Goal: Task Accomplishment & Management: Manage account settings

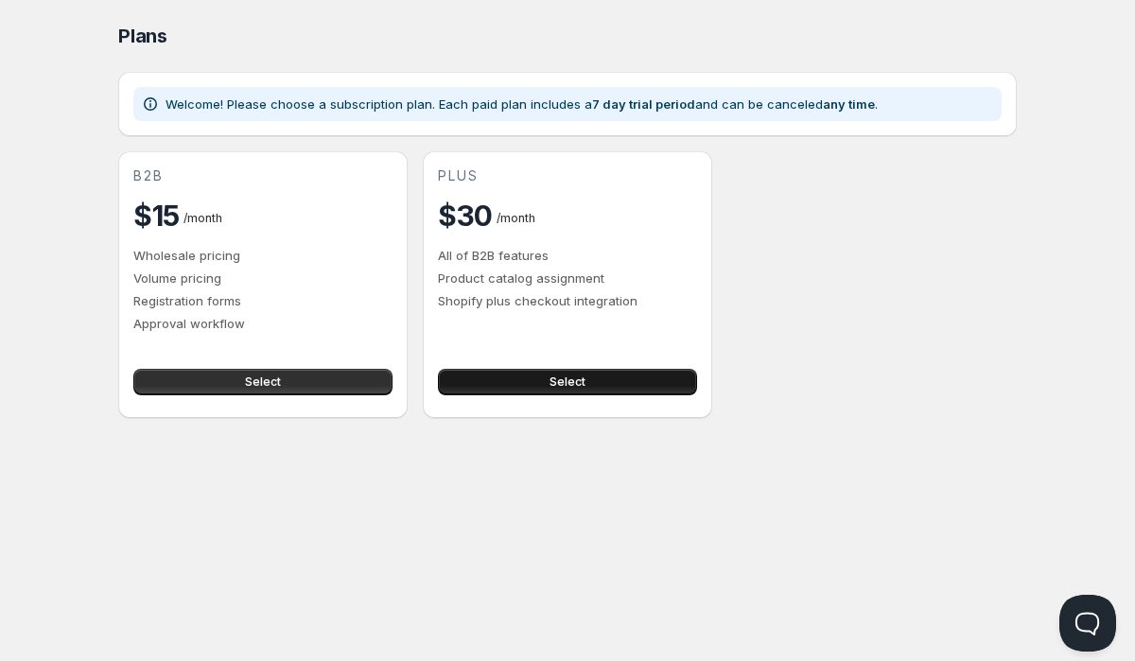
click at [586, 381] on button "Select" at bounding box center [567, 382] width 259 height 26
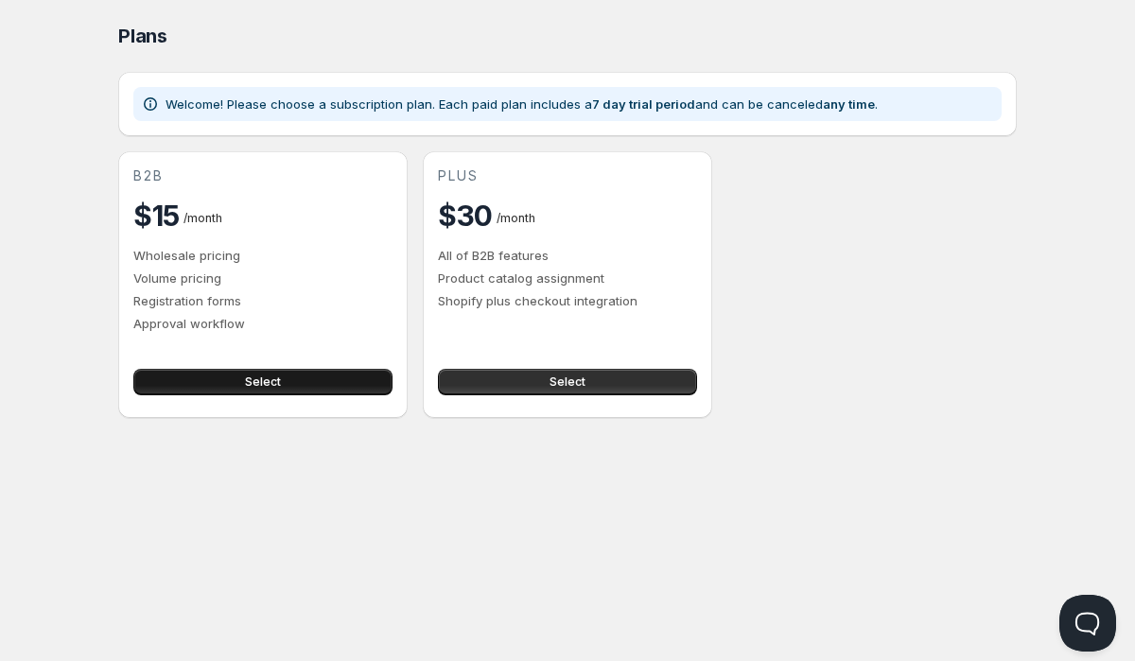
click at [321, 373] on button "Select" at bounding box center [262, 382] width 259 height 26
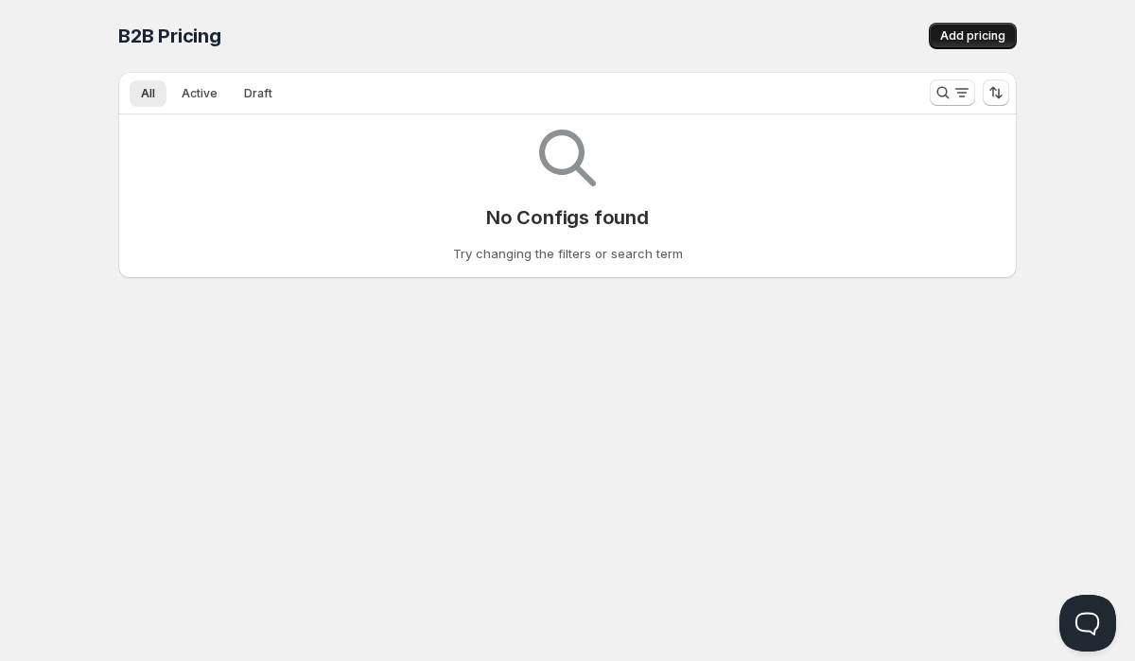
click at [975, 37] on span "Add pricing" at bounding box center [972, 35] width 65 height 15
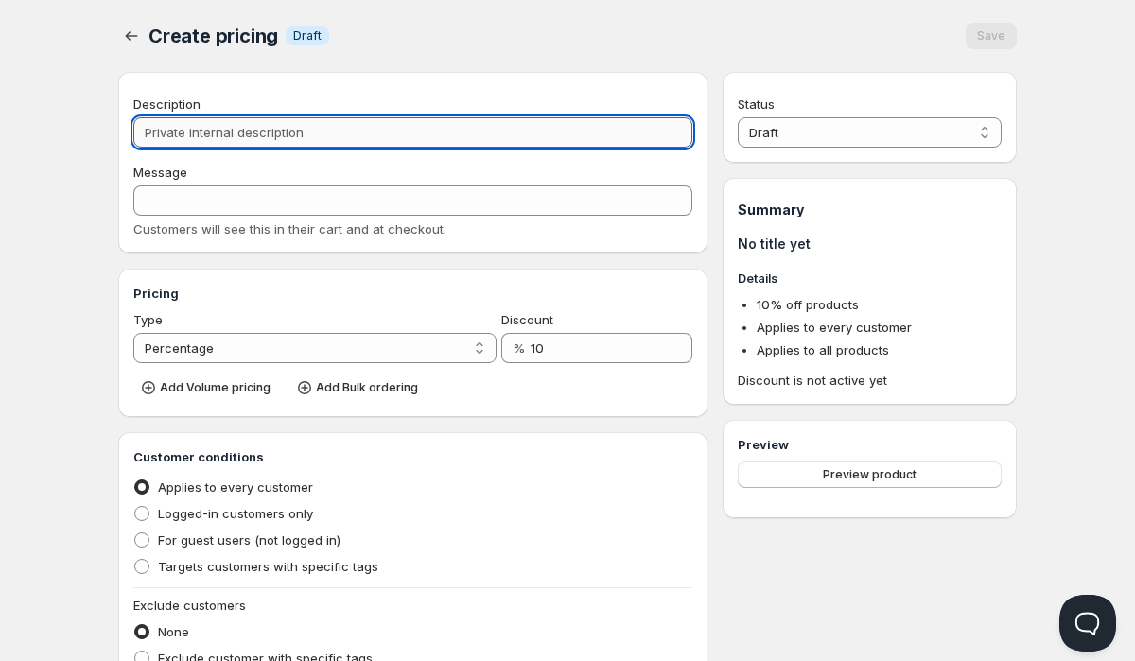
click at [427, 138] on input "Description" at bounding box center [412, 132] width 559 height 30
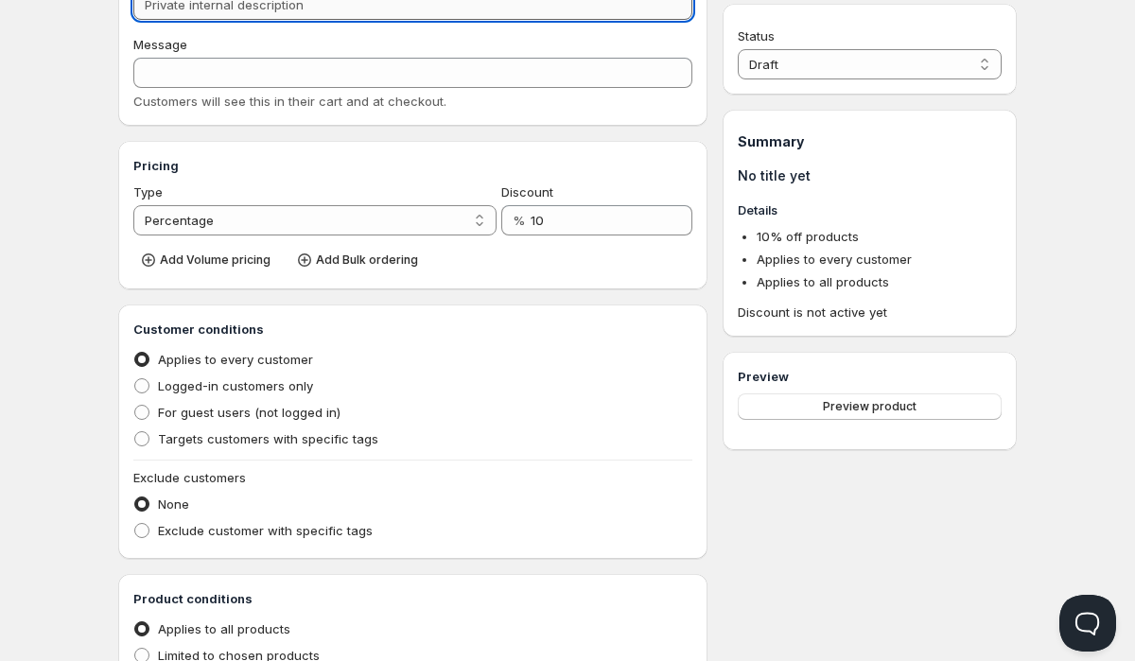
scroll to position [188, 0]
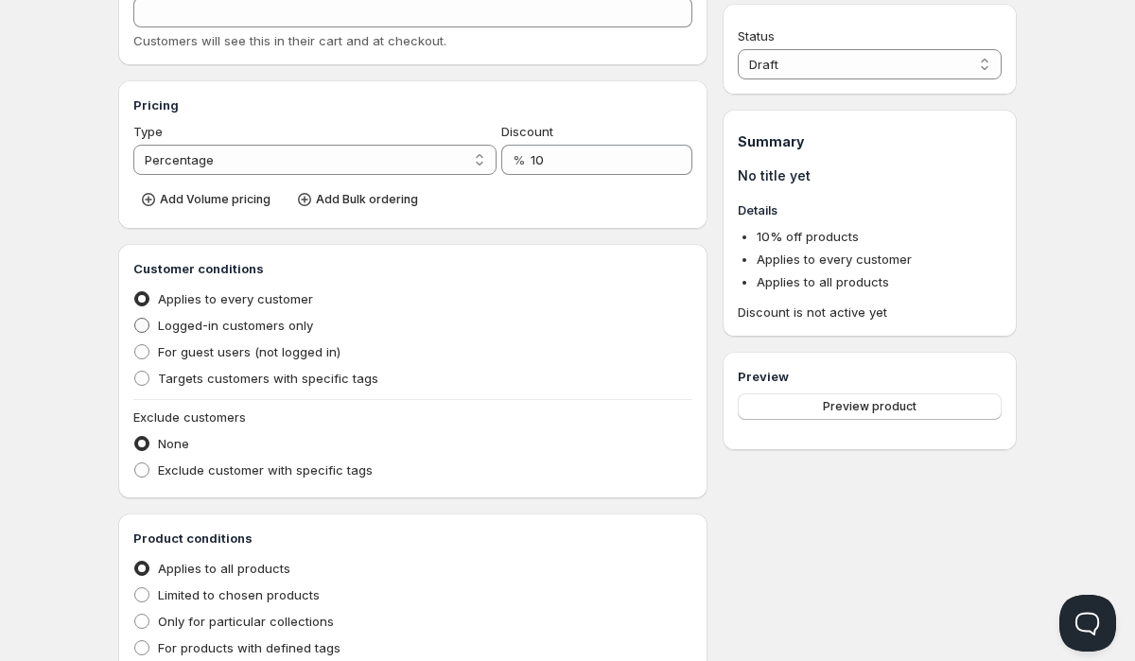
click at [305, 324] on span "Logged-in customers only" at bounding box center [235, 325] width 155 height 15
click at [135, 319] on input "Logged-in customers only" at bounding box center [134, 318] width 1 height 1
radio input "true"
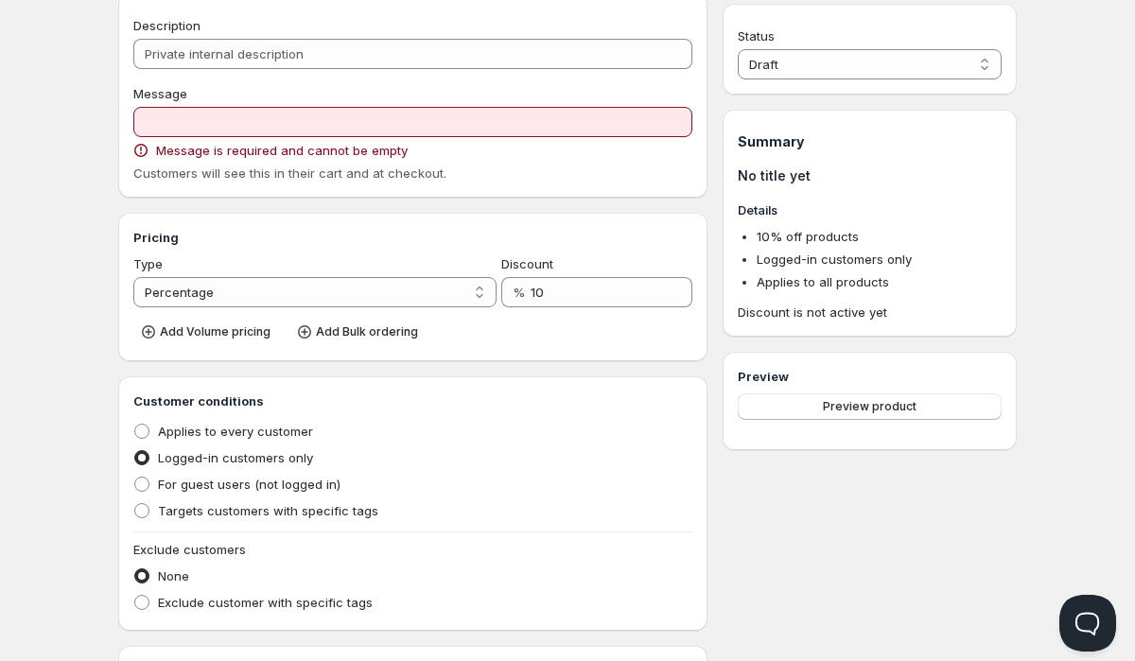
scroll to position [48, 0]
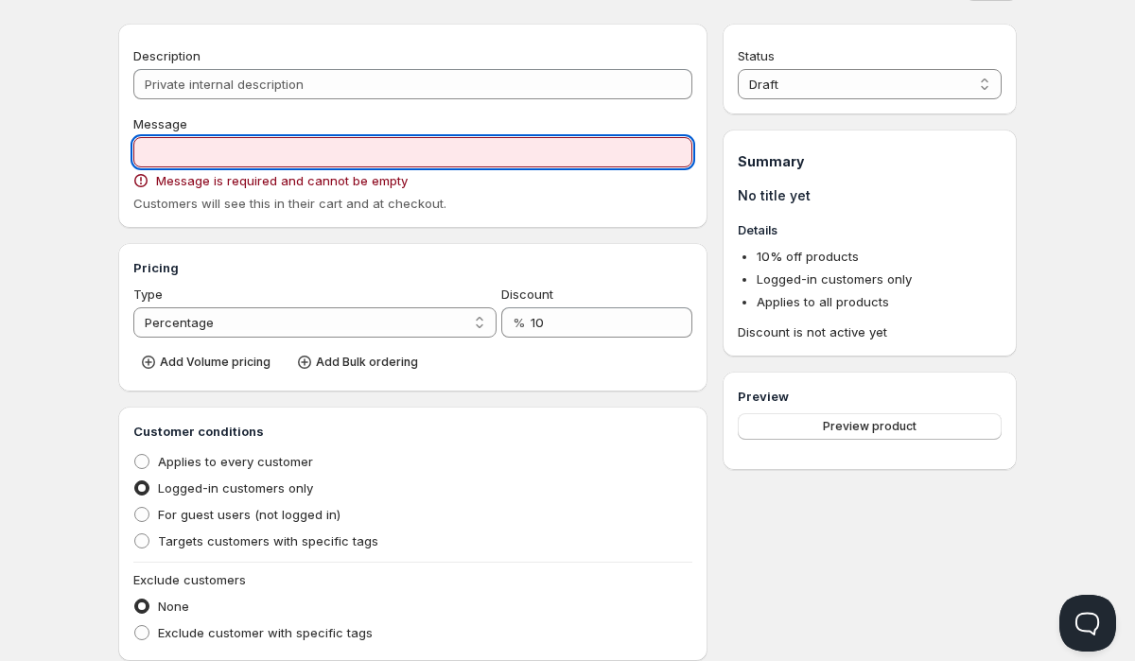
click at [336, 150] on input "Message" at bounding box center [412, 152] width 559 height 30
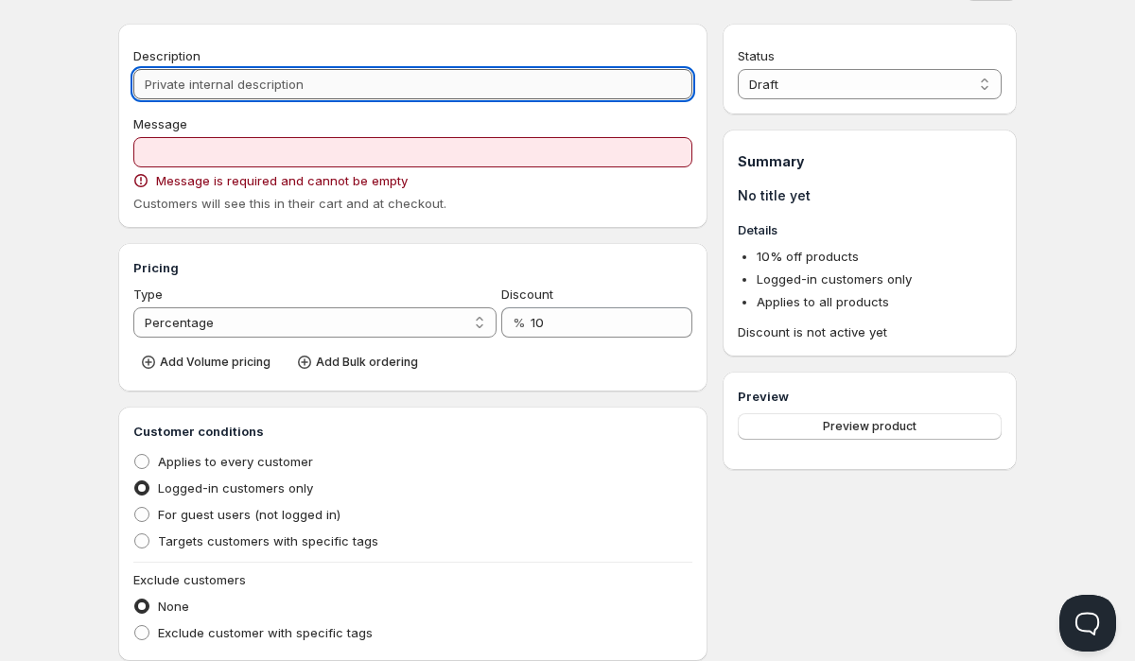
click at [313, 96] on input "Description" at bounding box center [412, 84] width 559 height 30
type input "A"
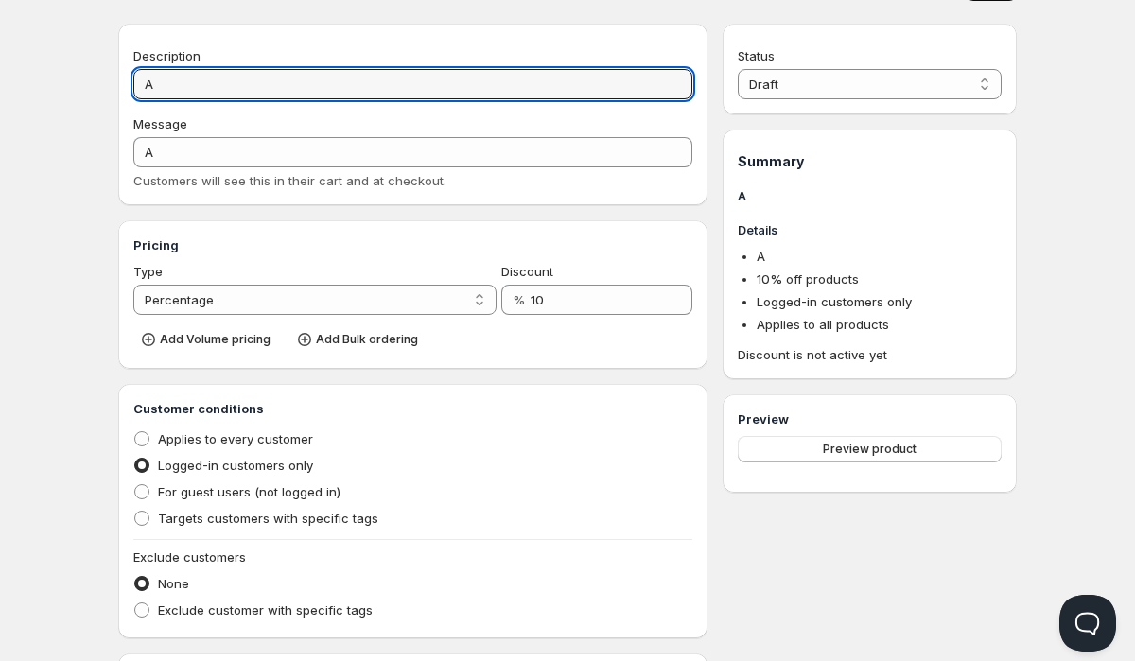
type input "AA"
click at [299, 90] on input "AA" at bounding box center [412, 84] width 559 height 30
type input "AA"
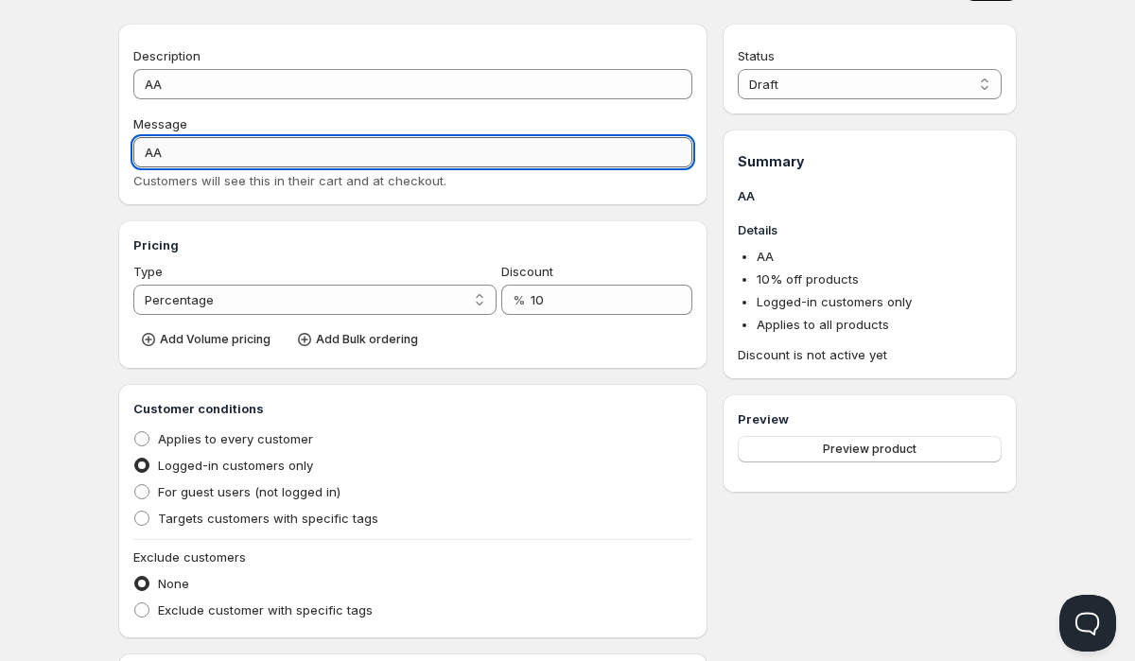
click at [277, 148] on input "AA" at bounding box center [412, 152] width 559 height 30
type input "A"
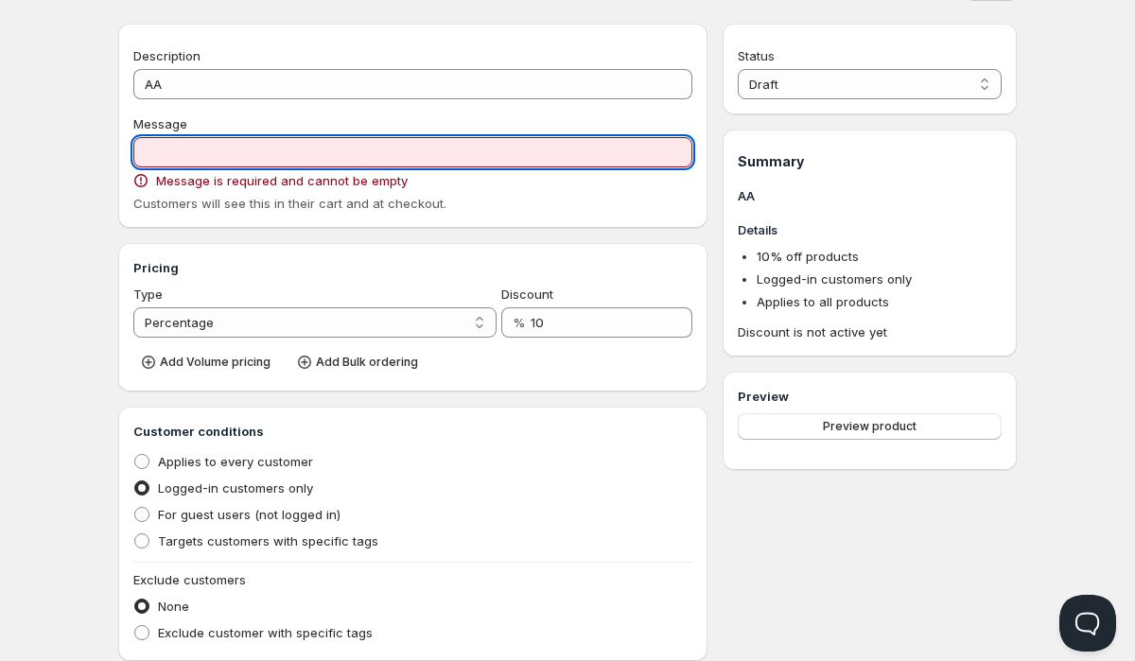
click at [256, 146] on input "Message" at bounding box center [412, 152] width 559 height 30
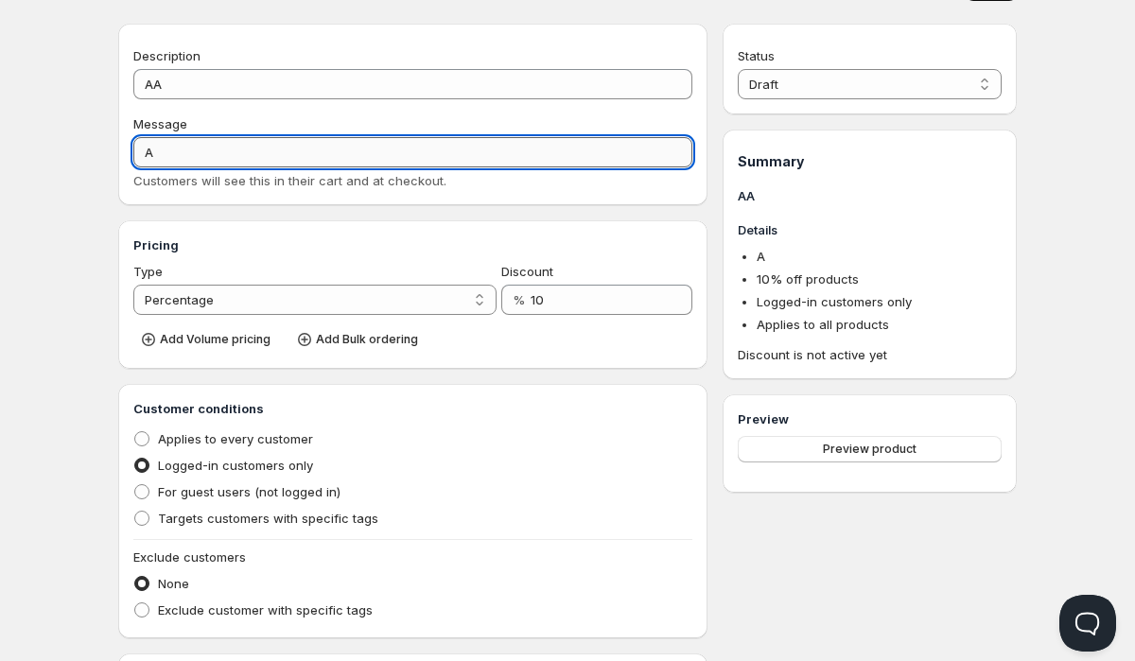
type input "AA"
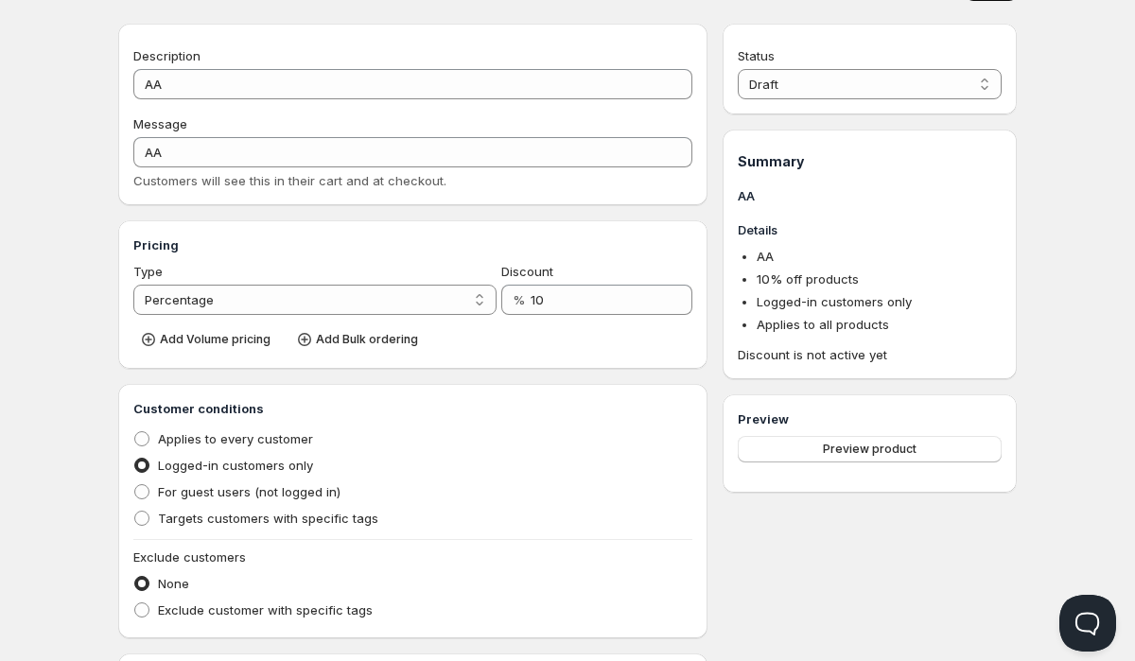
click at [261, 125] on div "Message" at bounding box center [412, 123] width 559 height 19
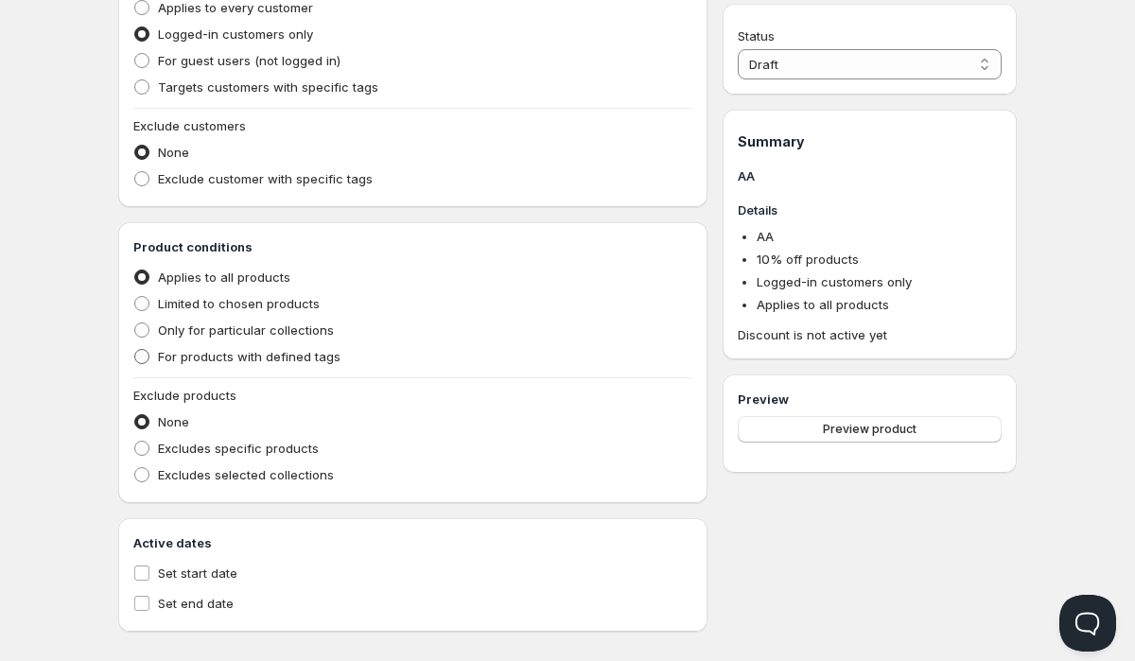
scroll to position [483, 0]
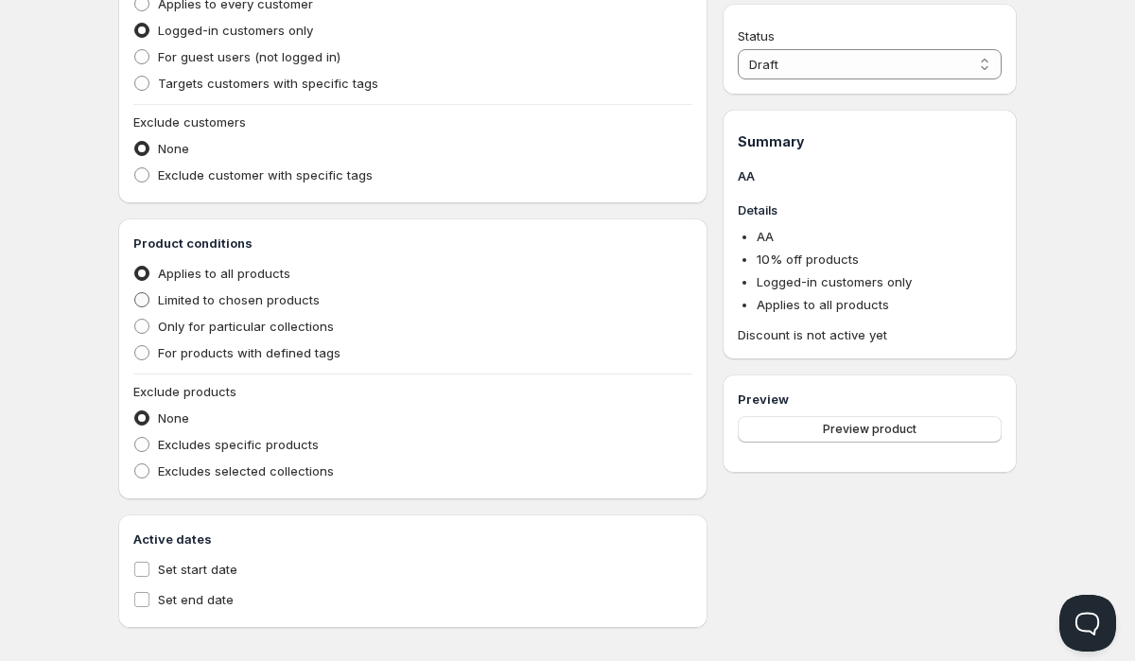
click at [216, 304] on span "Limited to chosen products" at bounding box center [239, 299] width 162 height 15
click at [135, 293] on input "Limited to chosen products" at bounding box center [134, 292] width 1 height 1
radio input "true"
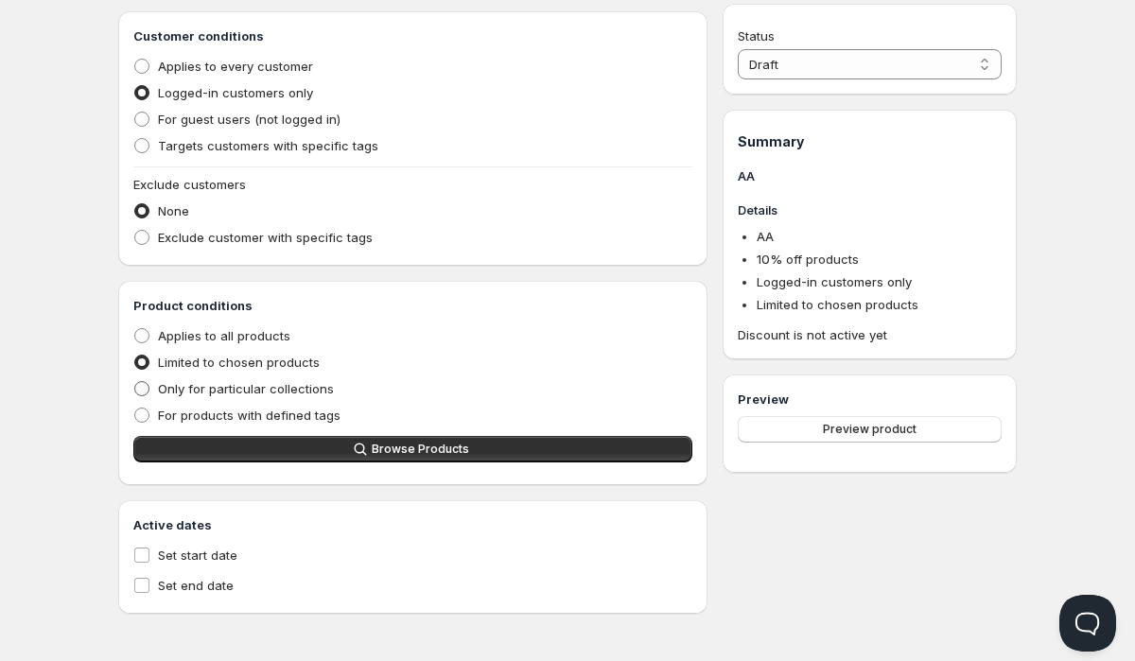
click at [222, 391] on span "Only for particular collections" at bounding box center [246, 388] width 176 height 15
click at [135, 382] on input "Only for particular collections" at bounding box center [134, 381] width 1 height 1
radio input "true"
click at [247, 434] on div "Product conditions Applies to all products Limited to chosen products Only for …" at bounding box center [412, 383] width 559 height 174
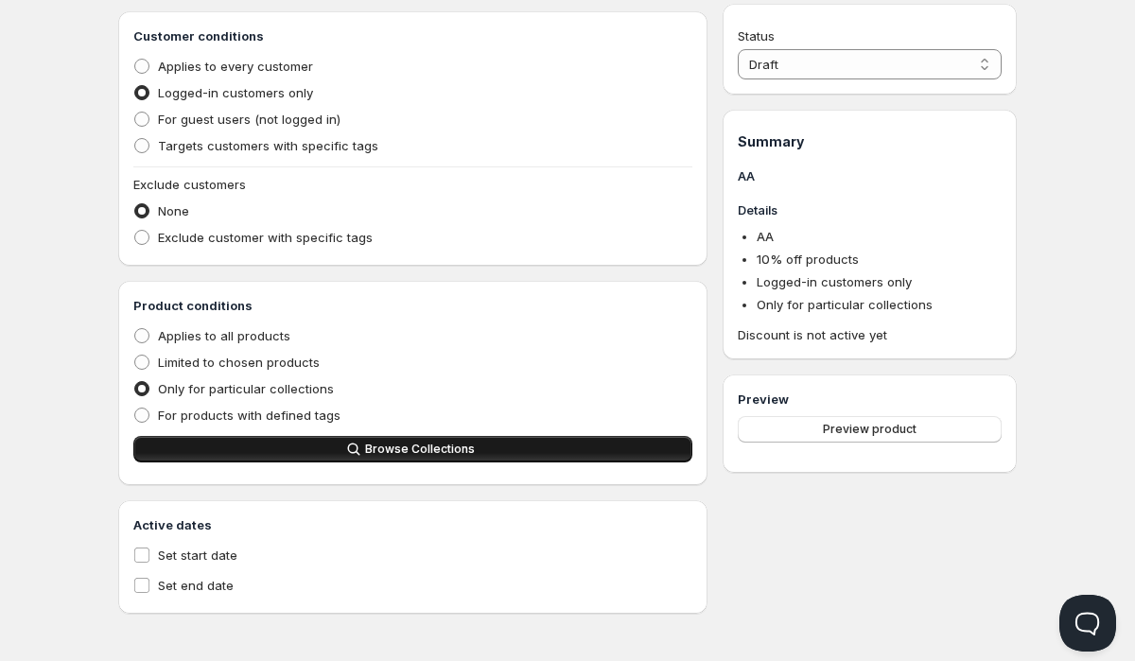
click at [252, 445] on button "Browse Collections" at bounding box center [412, 449] width 559 height 26
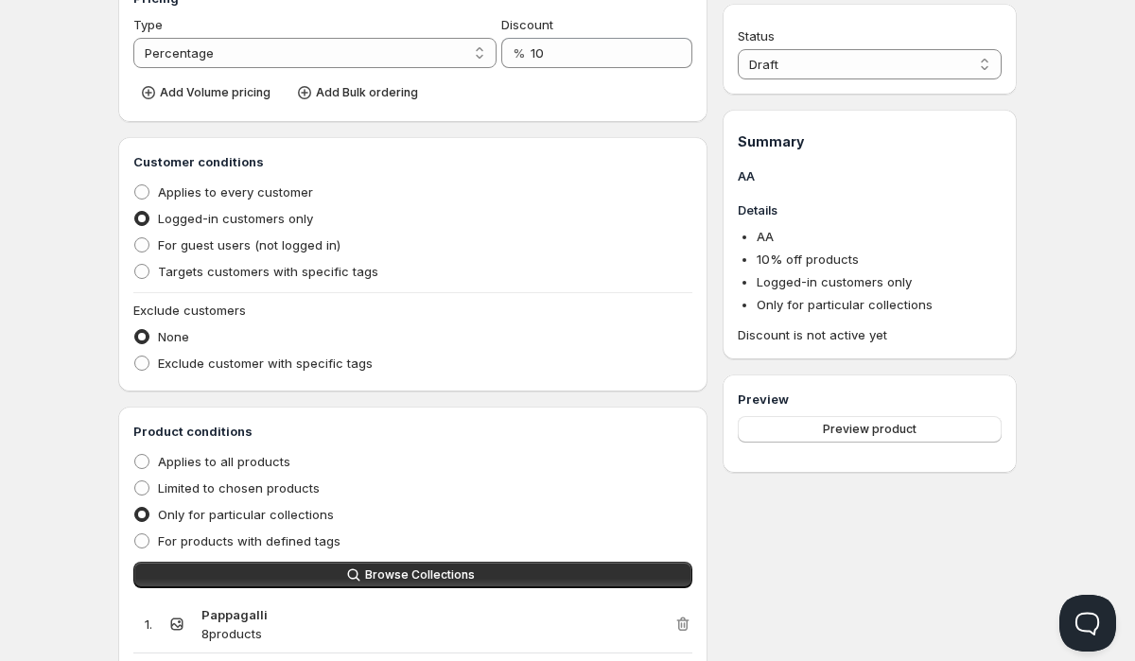
scroll to position [0, 0]
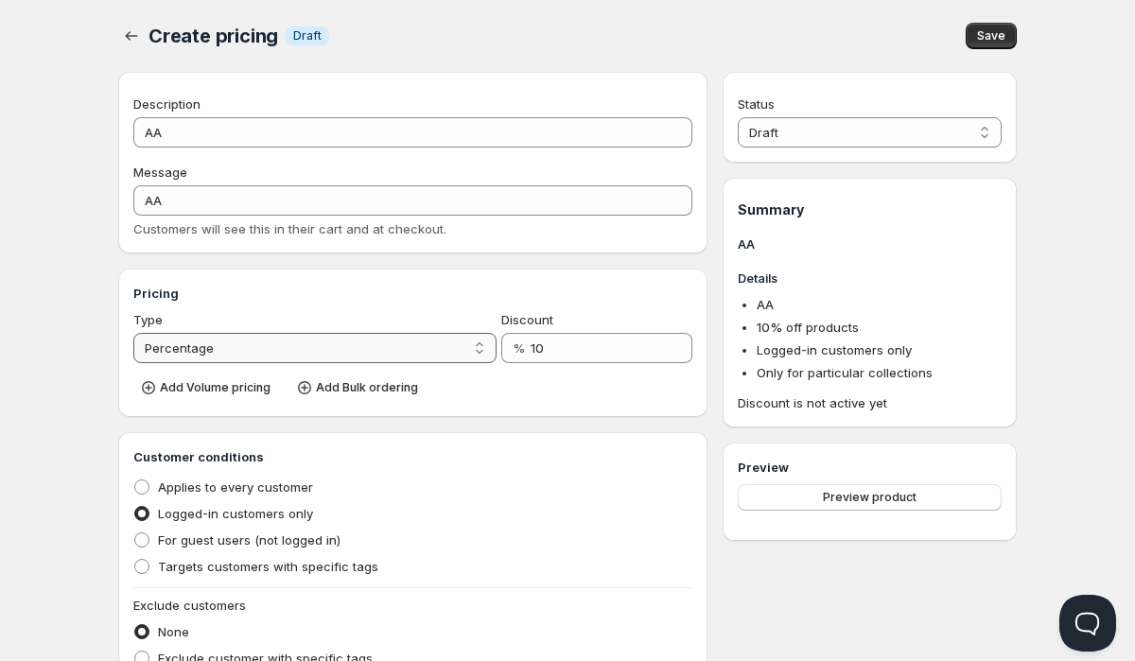
click at [459, 344] on select "Percentage Absolute" at bounding box center [314, 348] width 363 height 30
select select "2"
click at [133, 333] on select "Percentage Absolute" at bounding box center [314, 348] width 363 height 30
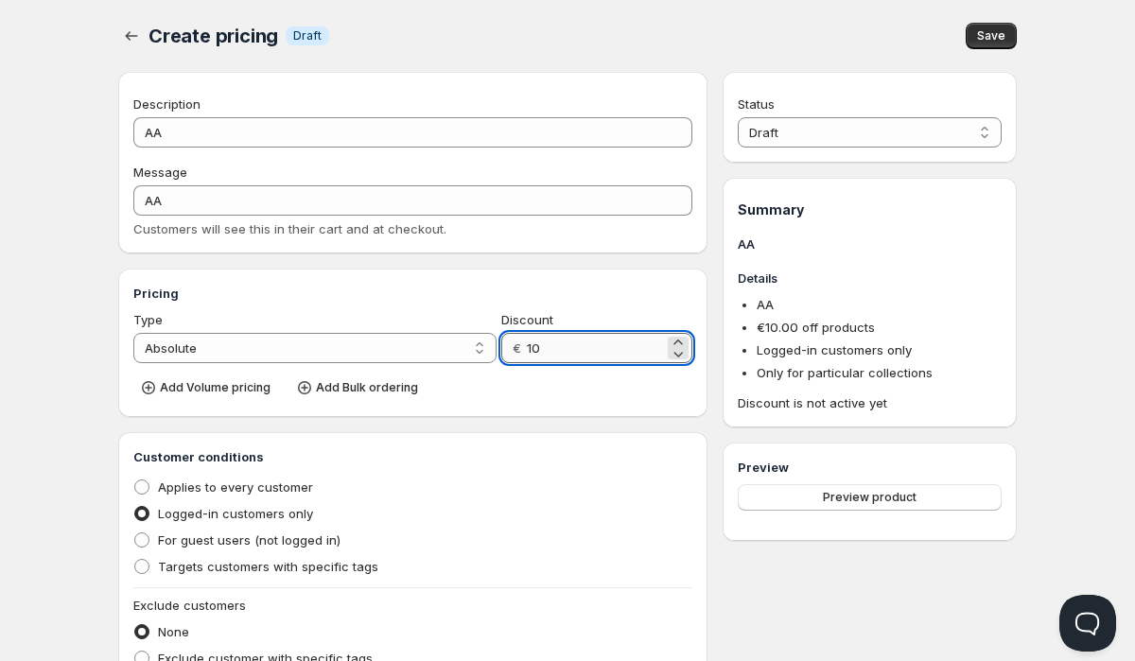
click at [557, 354] on input "10" at bounding box center [595, 348] width 137 height 30
type input "50"
click at [559, 429] on div "Description AA Message AA Customers will see this in their cart and at checkout…" at bounding box center [412, 585] width 589 height 1026
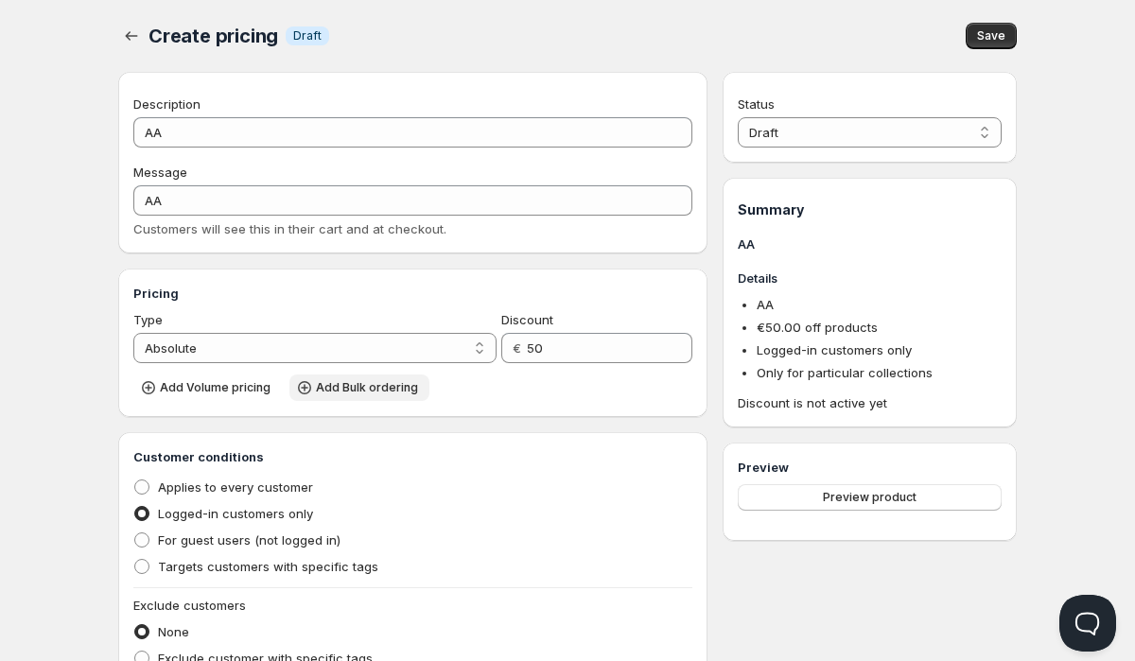
click at [385, 392] on span "Add Bulk ordering" at bounding box center [367, 387] width 102 height 15
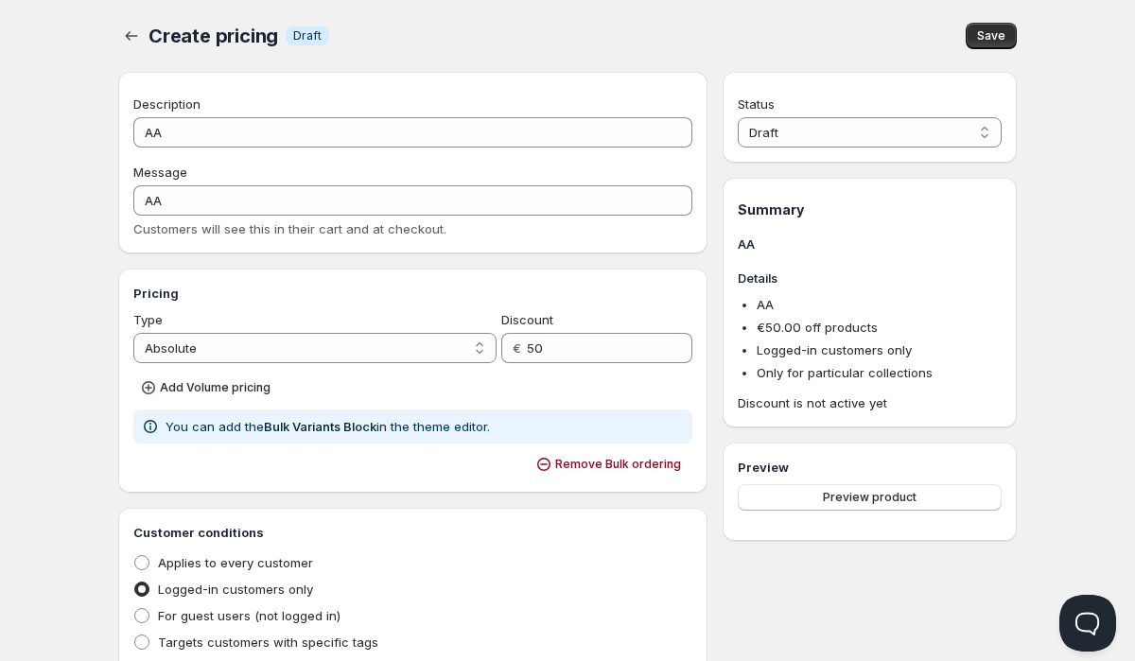
click at [386, 429] on p "You can add the Bulk Variants Block in the theme editor." at bounding box center [328, 426] width 324 height 19
click at [591, 402] on div "Add Volume pricing" at bounding box center [412, 386] width 559 height 31
click at [594, 458] on span "Remove Bulk ordering" at bounding box center [618, 464] width 126 height 15
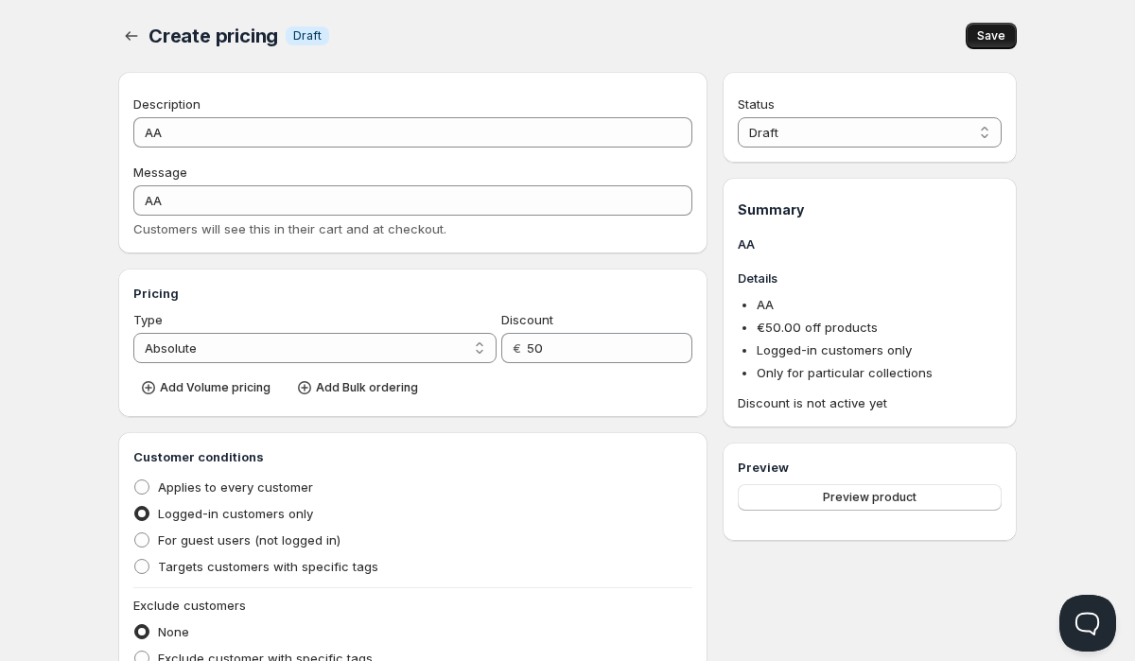
click at [991, 33] on span "Save" at bounding box center [991, 35] width 28 height 15
click at [926, 501] on button "Preview product" at bounding box center [870, 497] width 264 height 26
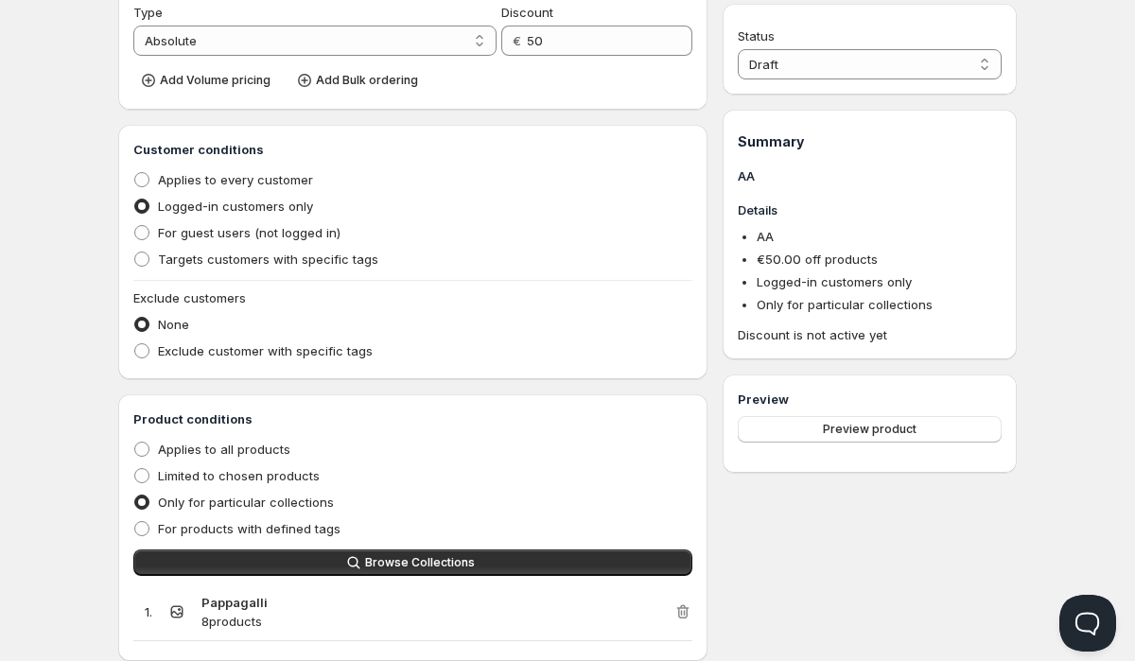
scroll to position [483, 0]
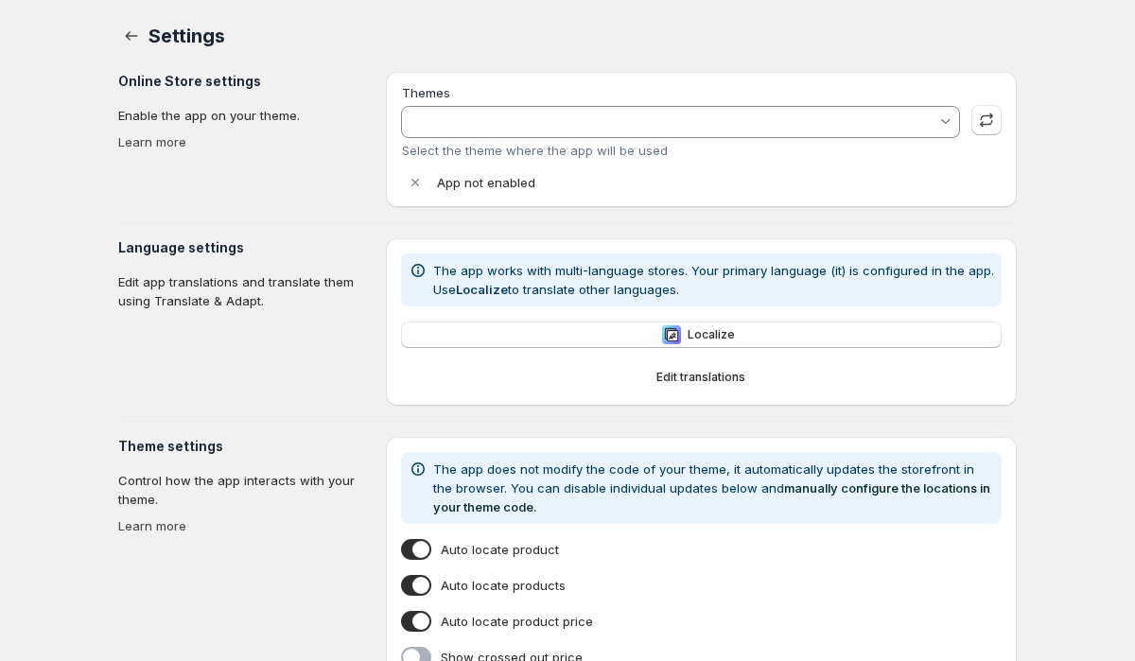
type input "[GEOGRAPHIC_DATA]"
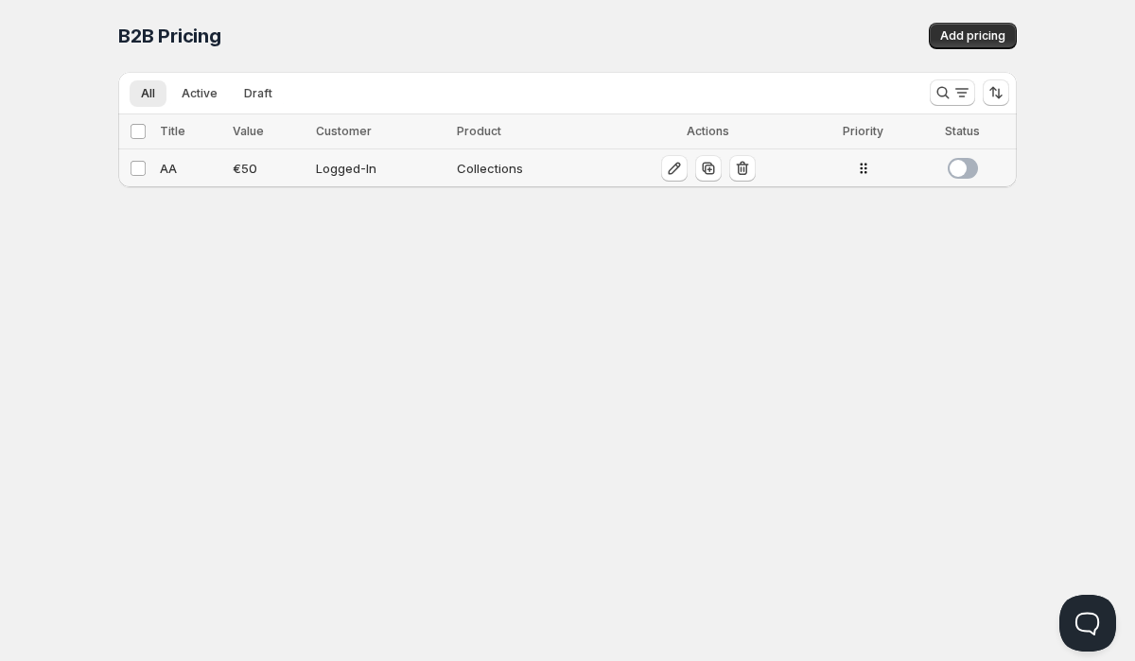
click at [964, 168] on span at bounding box center [963, 168] width 30 height 21
click at [674, 168] on icon "button" at bounding box center [674, 168] width 19 height 19
select select "2"
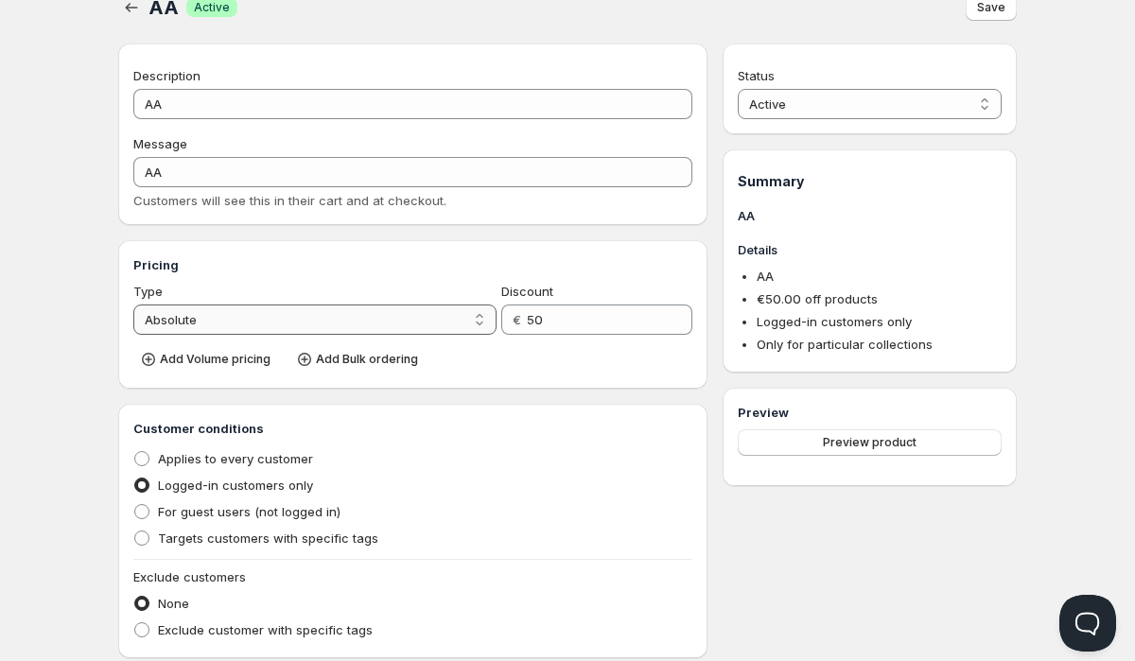
scroll to position [33, 0]
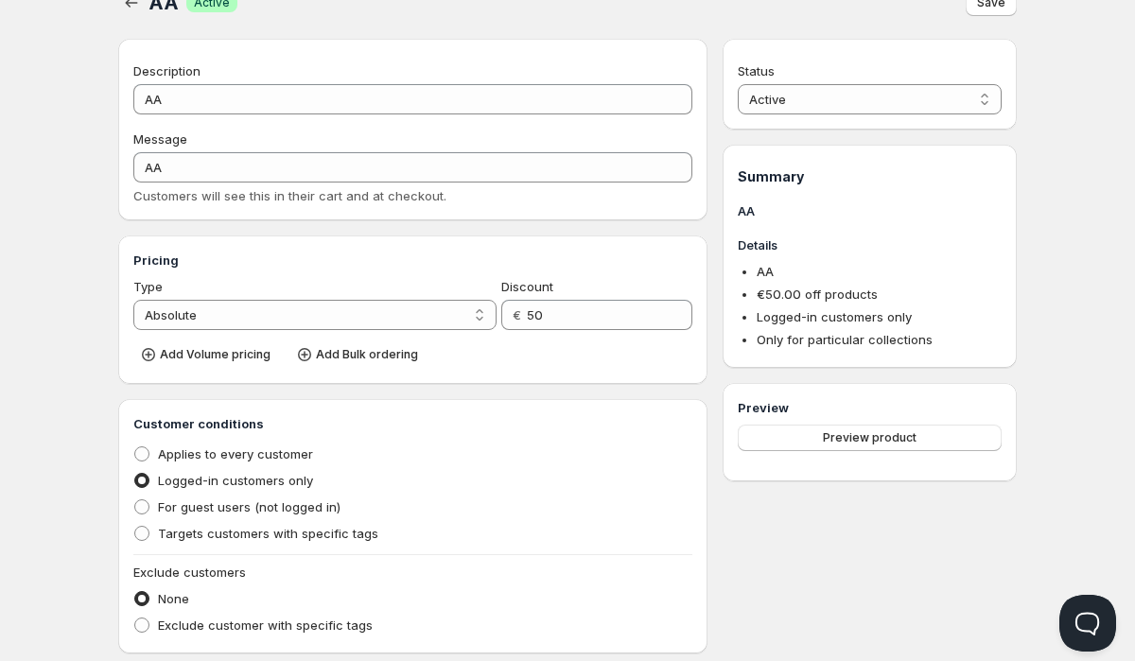
scroll to position [1, 0]
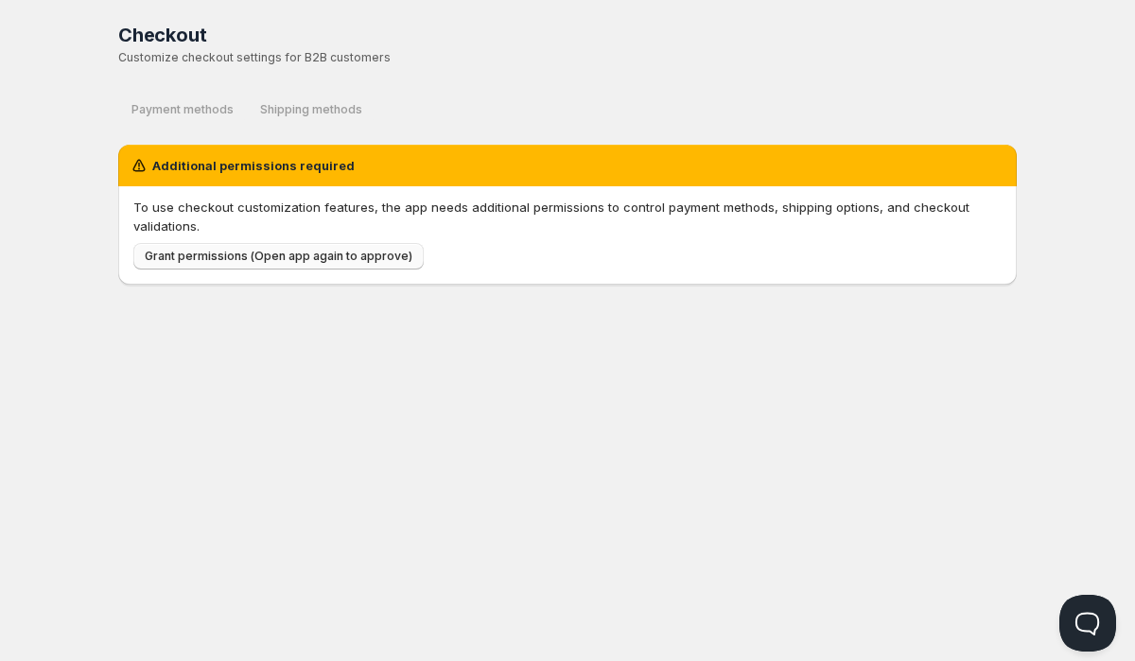
click at [291, 267] on button "Grant permissions (Open app again to approve)" at bounding box center [278, 256] width 290 height 26
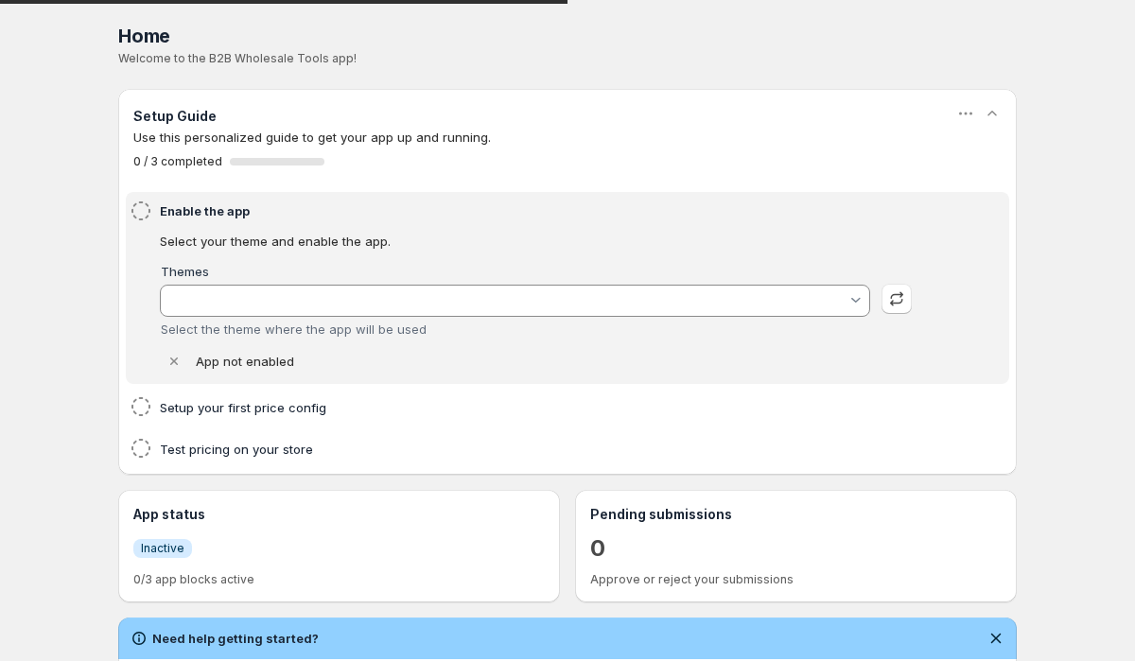
type input "[GEOGRAPHIC_DATA]"
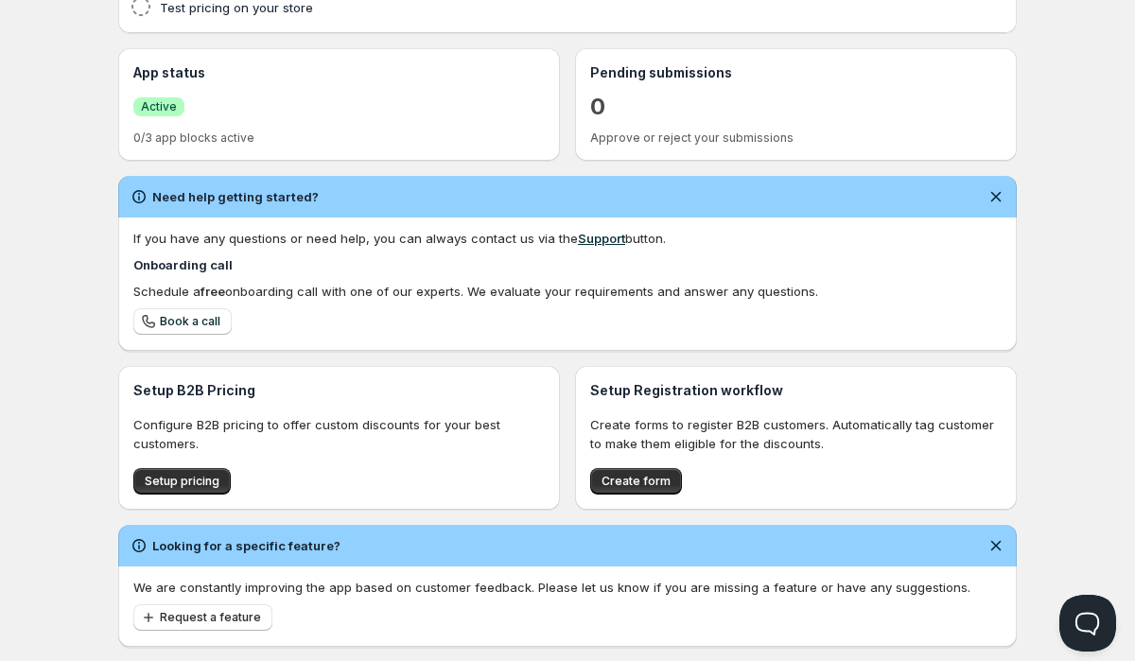
scroll to position [544, 0]
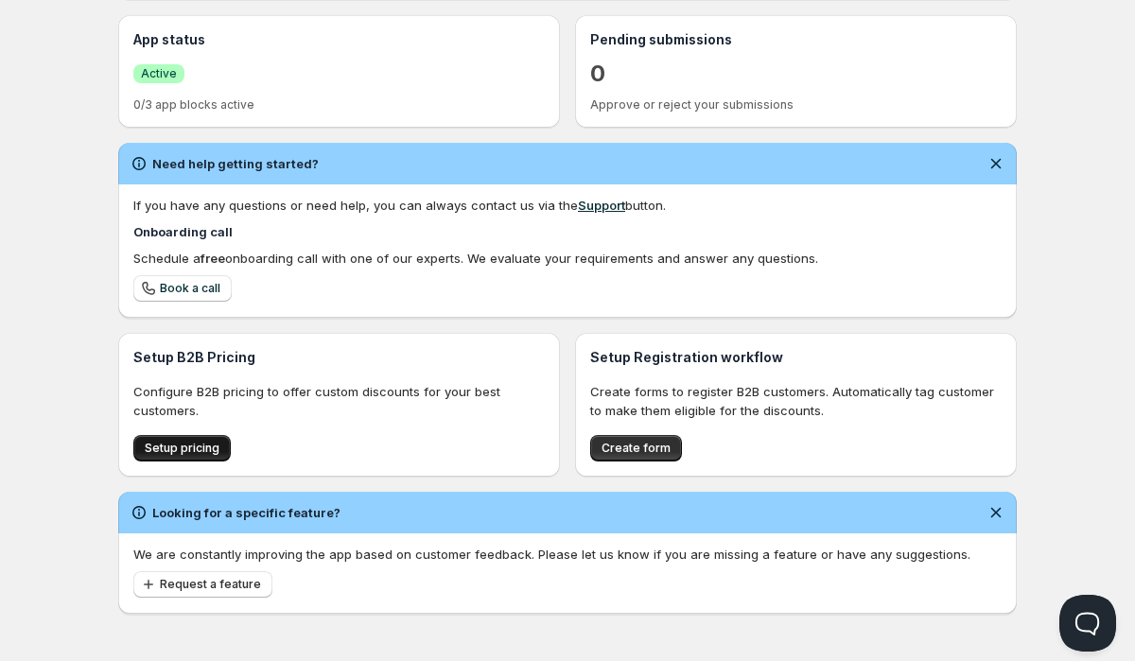
click at [199, 453] on span "Setup pricing" at bounding box center [182, 448] width 75 height 15
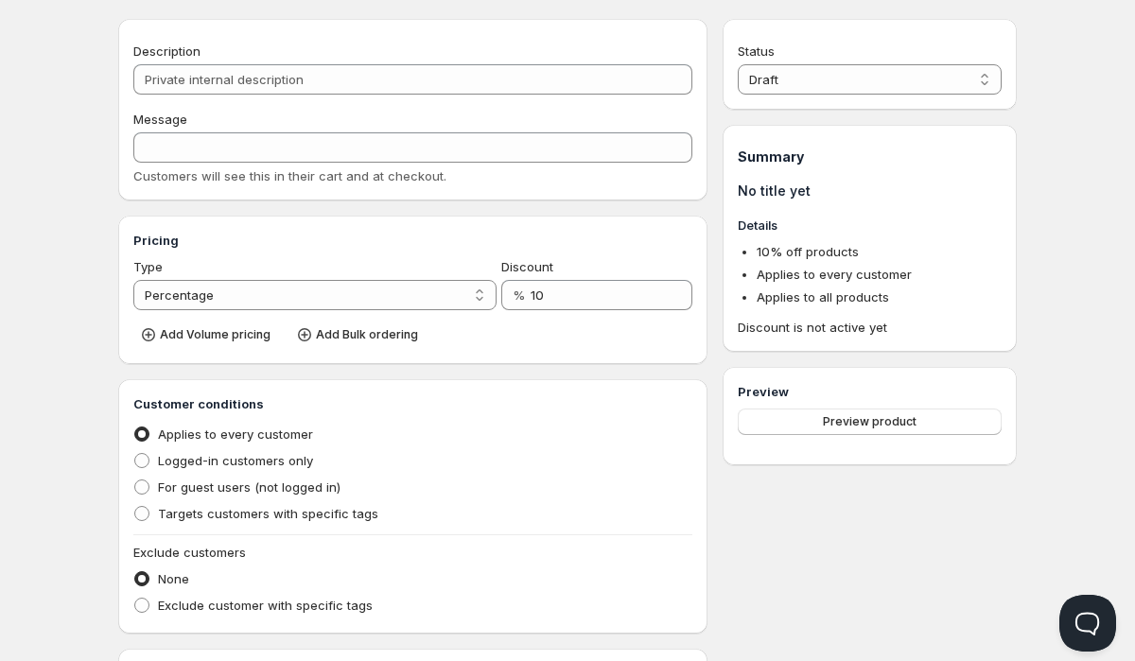
scroll to position [61, 0]
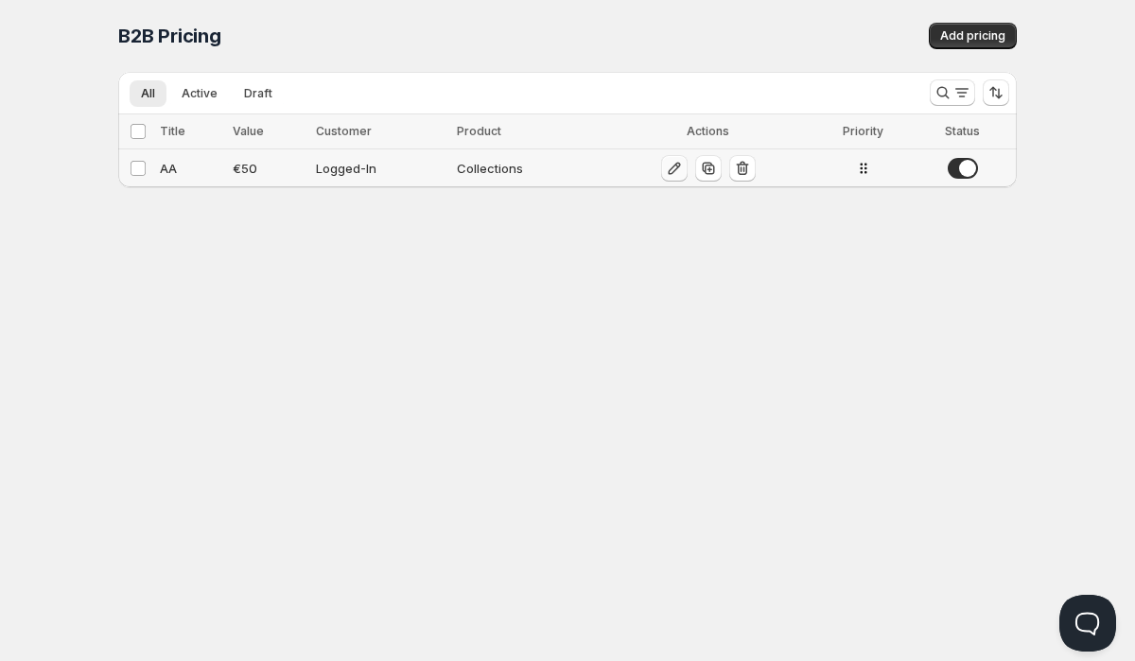
click at [675, 165] on icon "button" at bounding box center [674, 169] width 12 height 12
select select "2"
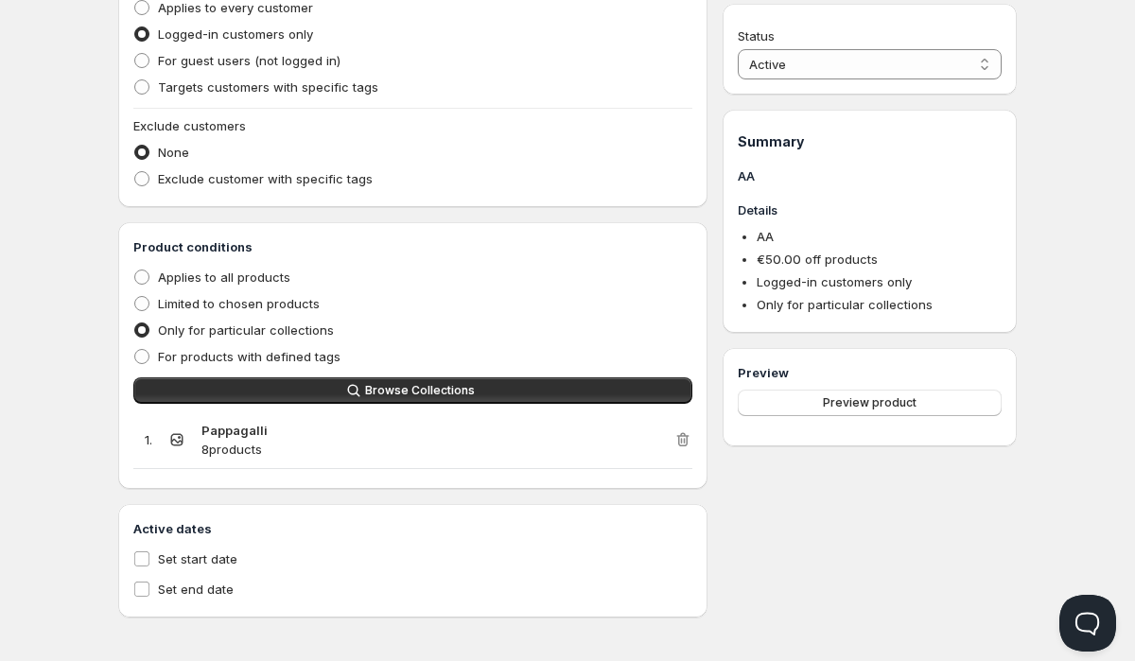
scroll to position [484, 0]
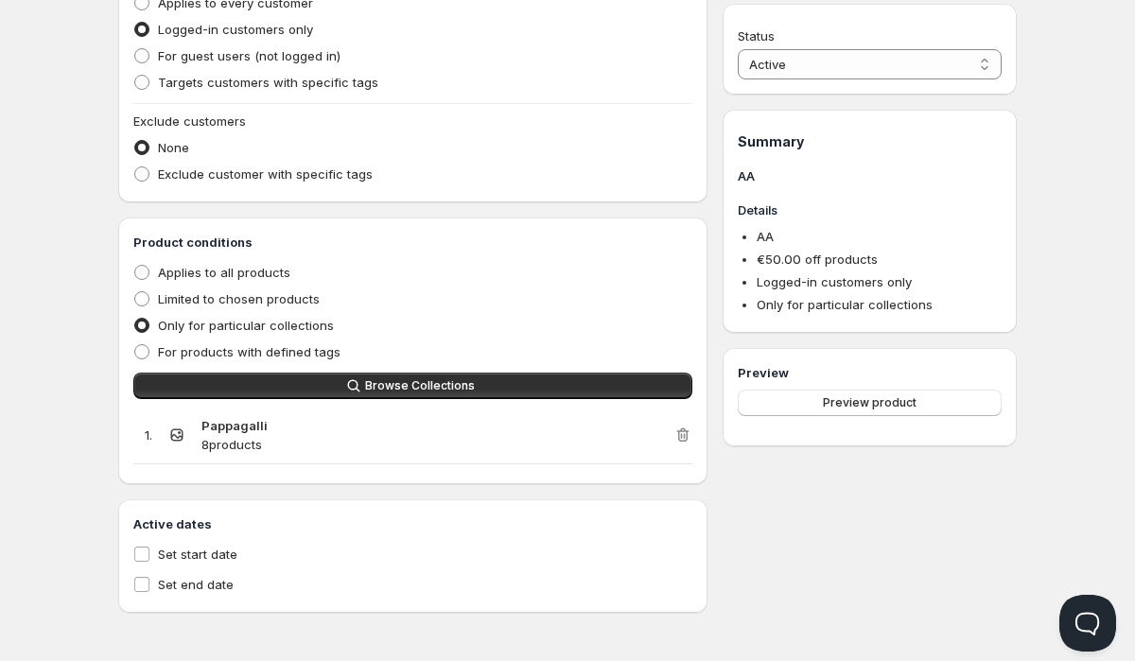
scroll to position [1, 0]
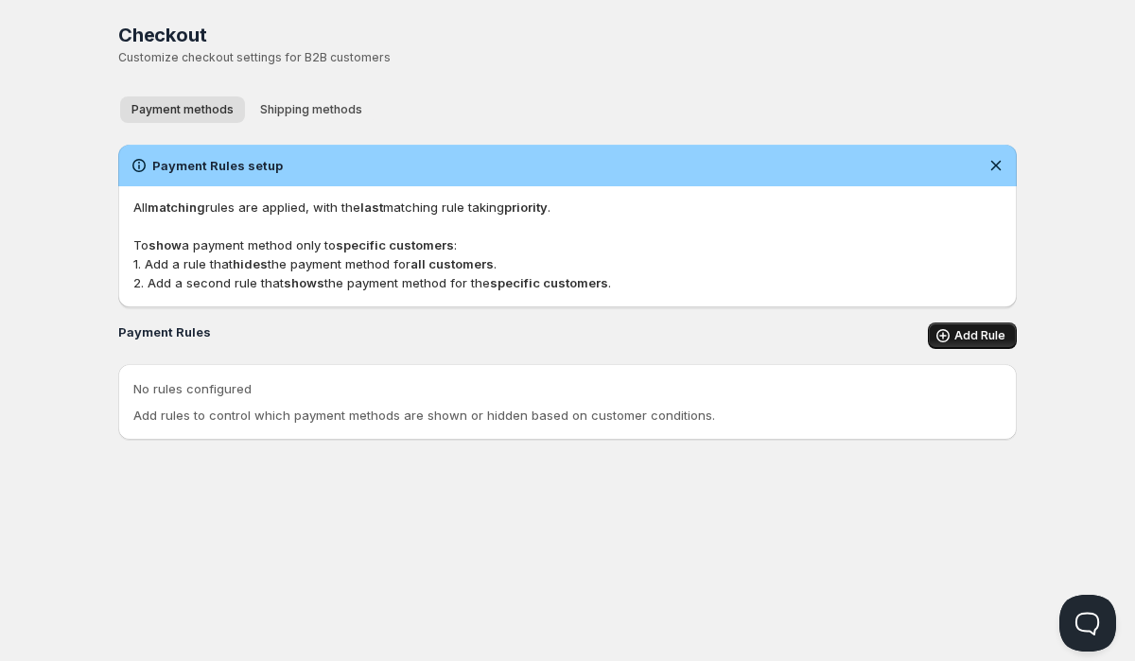
click at [952, 333] on icon "button" at bounding box center [943, 335] width 19 height 19
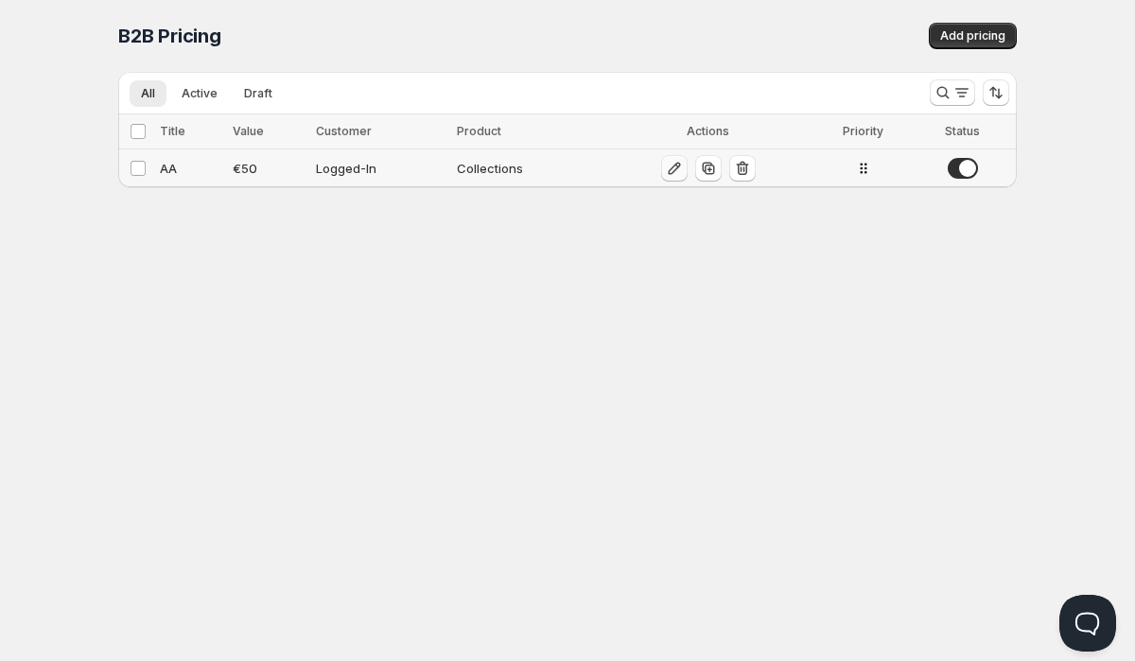
click at [672, 167] on icon "button" at bounding box center [674, 168] width 19 height 19
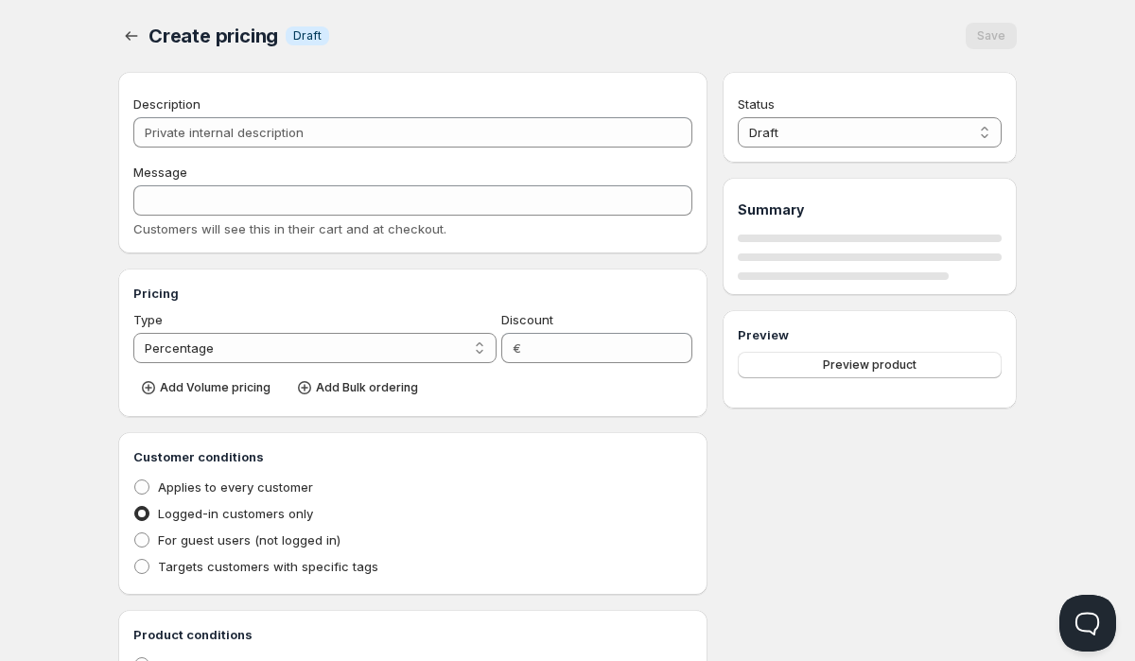
type input "AA"
select select "2"
type input "50"
radio input "true"
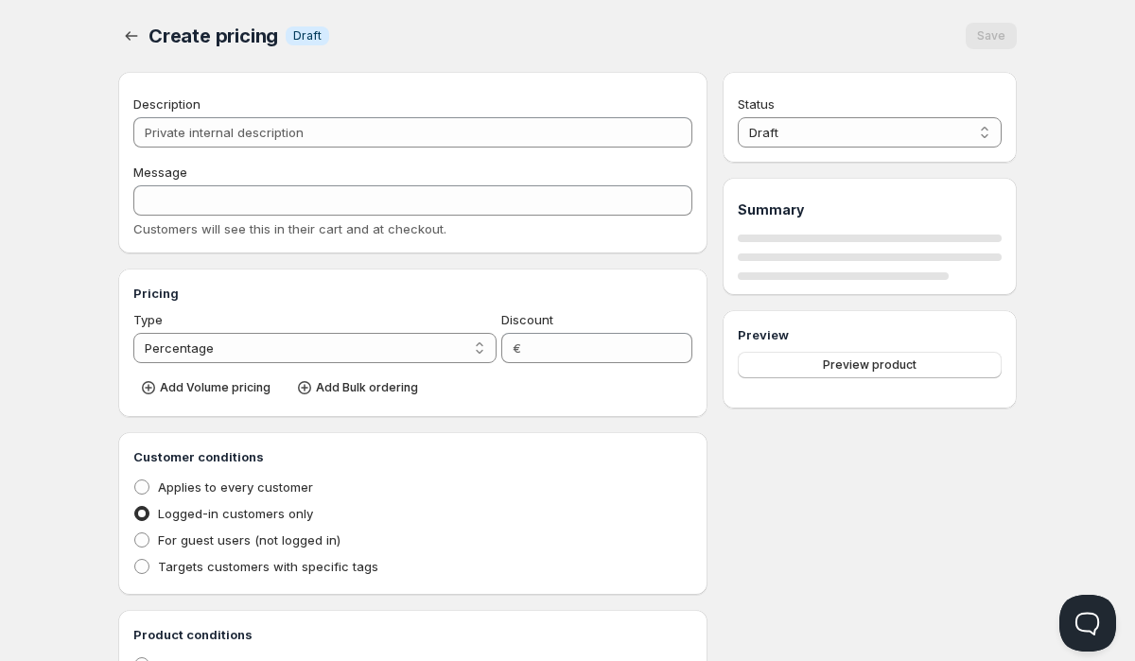
radio input "true"
select select "1"
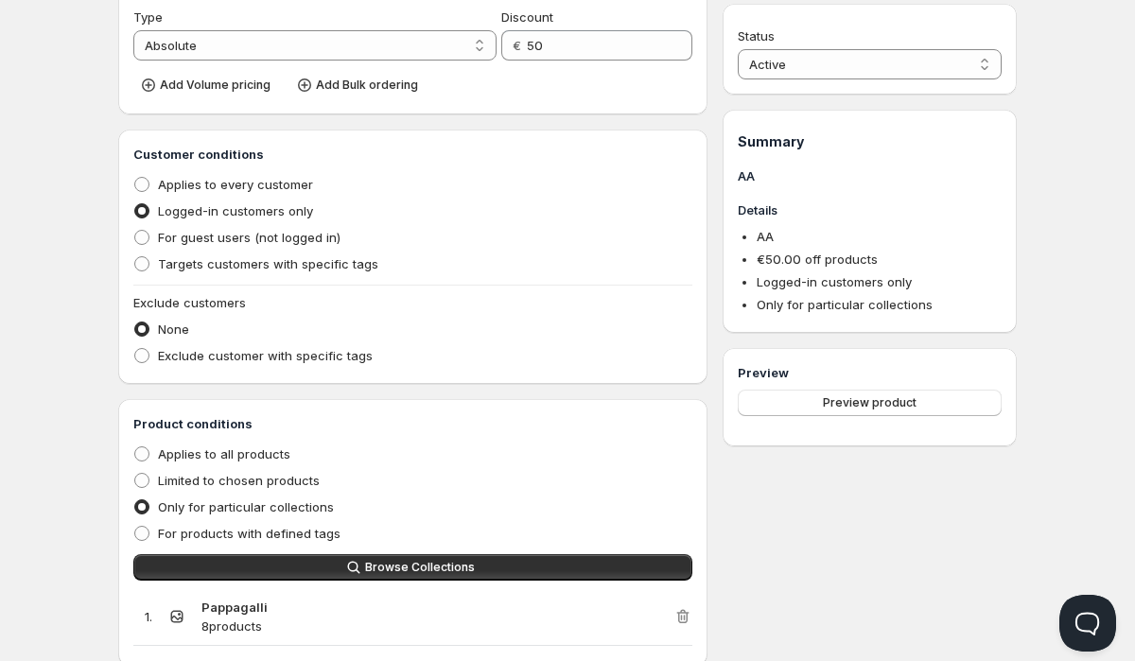
scroll to position [165, 0]
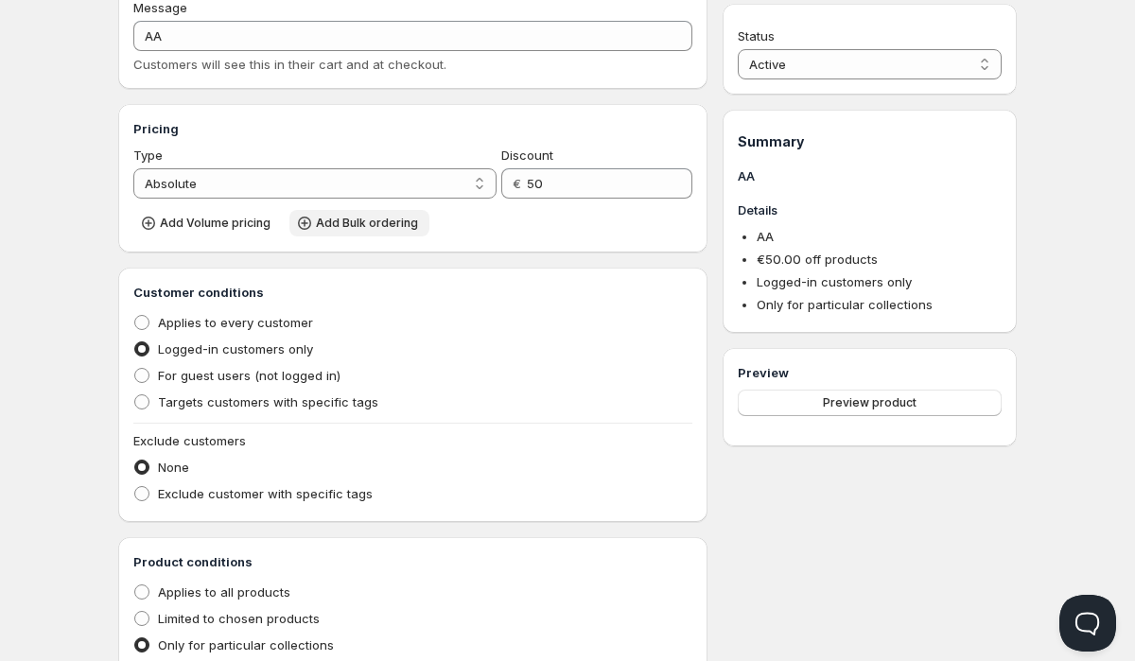
click at [328, 226] on span "Add Bulk ordering" at bounding box center [367, 223] width 102 height 15
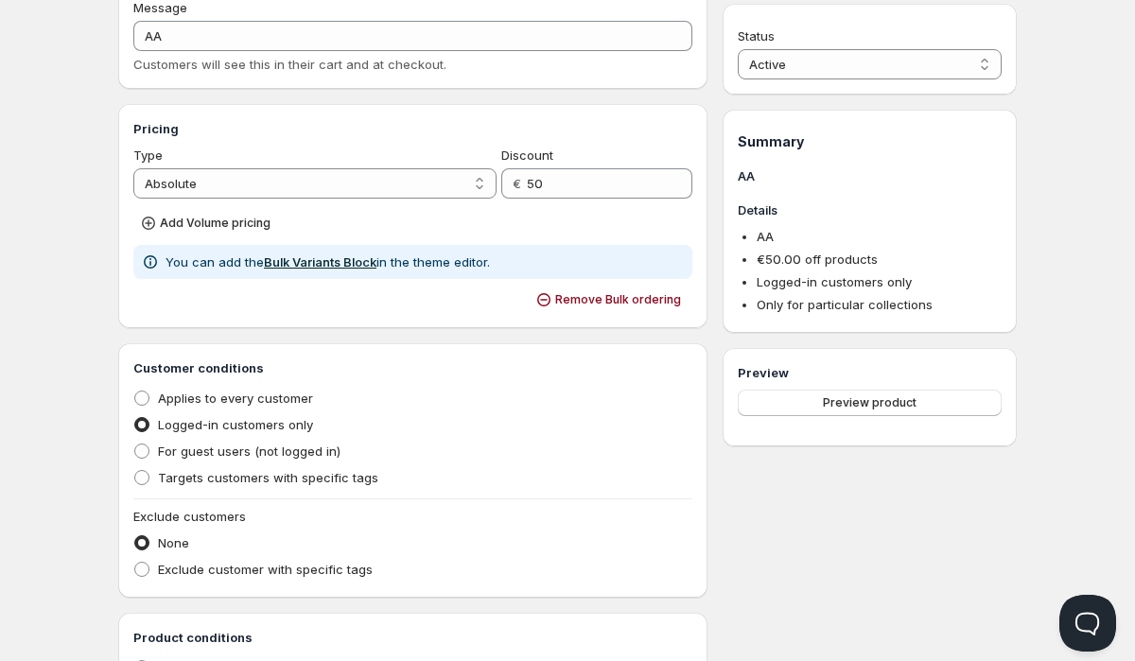
click at [376, 259] on link "Bulk Variants Block" at bounding box center [320, 261] width 113 height 15
click at [186, 230] on span "Add Volume pricing" at bounding box center [215, 223] width 111 height 15
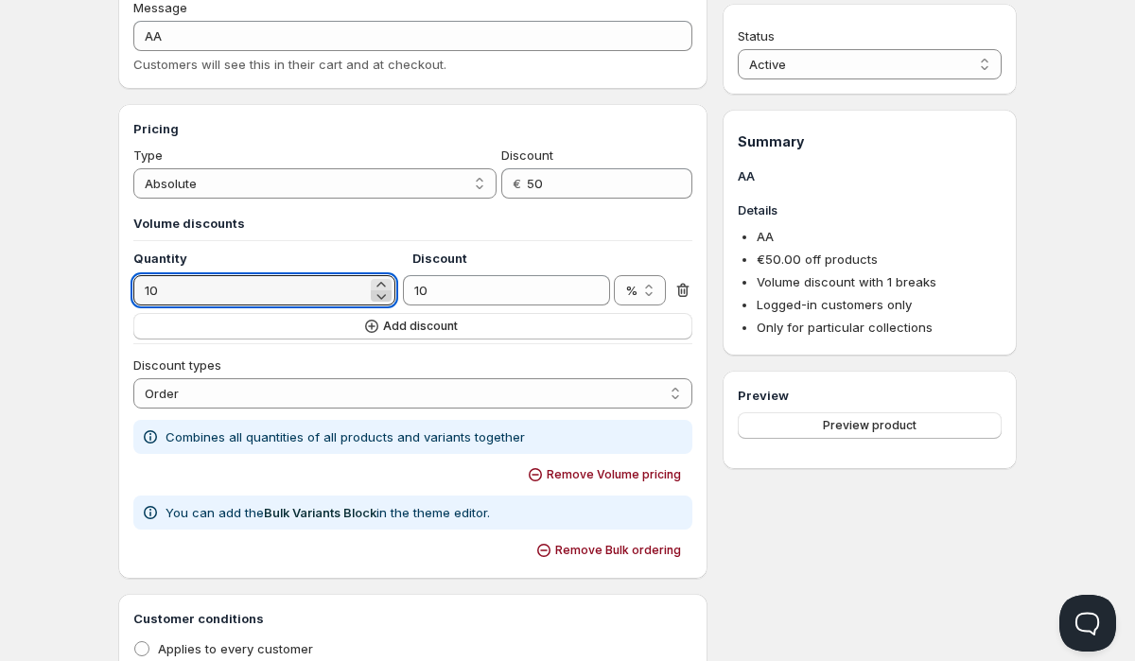
click at [379, 298] on icon at bounding box center [381, 296] width 19 height 19
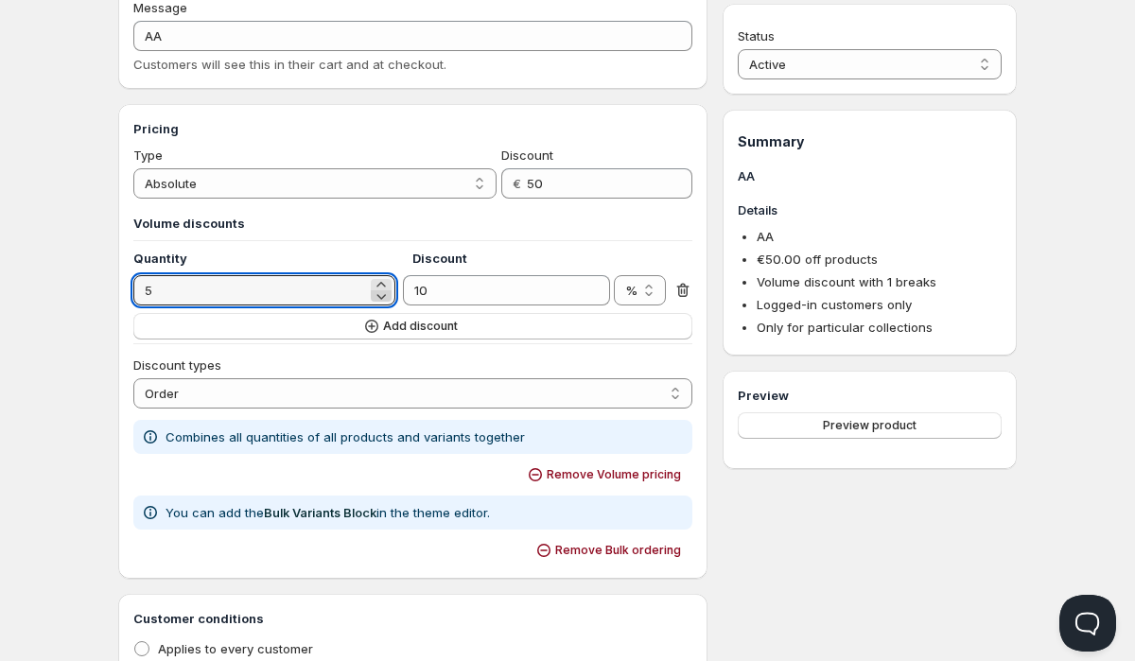
click at [385, 299] on icon at bounding box center [381, 296] width 19 height 19
type input "4"
click at [534, 318] on button "Add discount" at bounding box center [412, 326] width 559 height 26
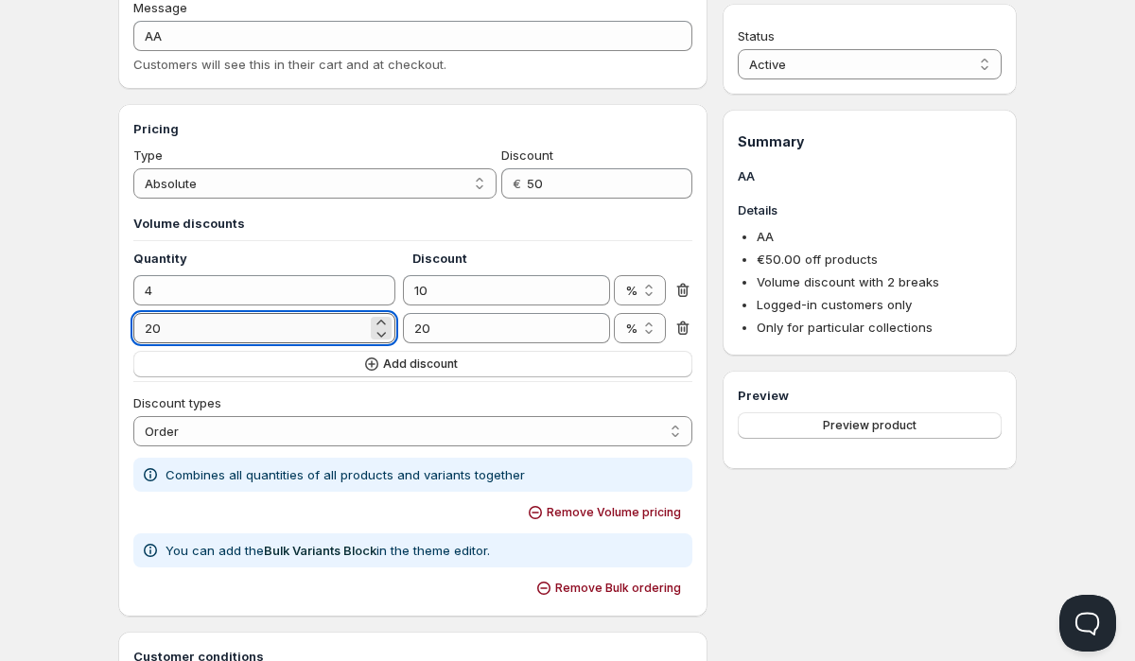
click at [300, 318] on input "20" at bounding box center [250, 328] width 234 height 30
type input "6"
click at [521, 324] on input "20" at bounding box center [492, 328] width 178 height 30
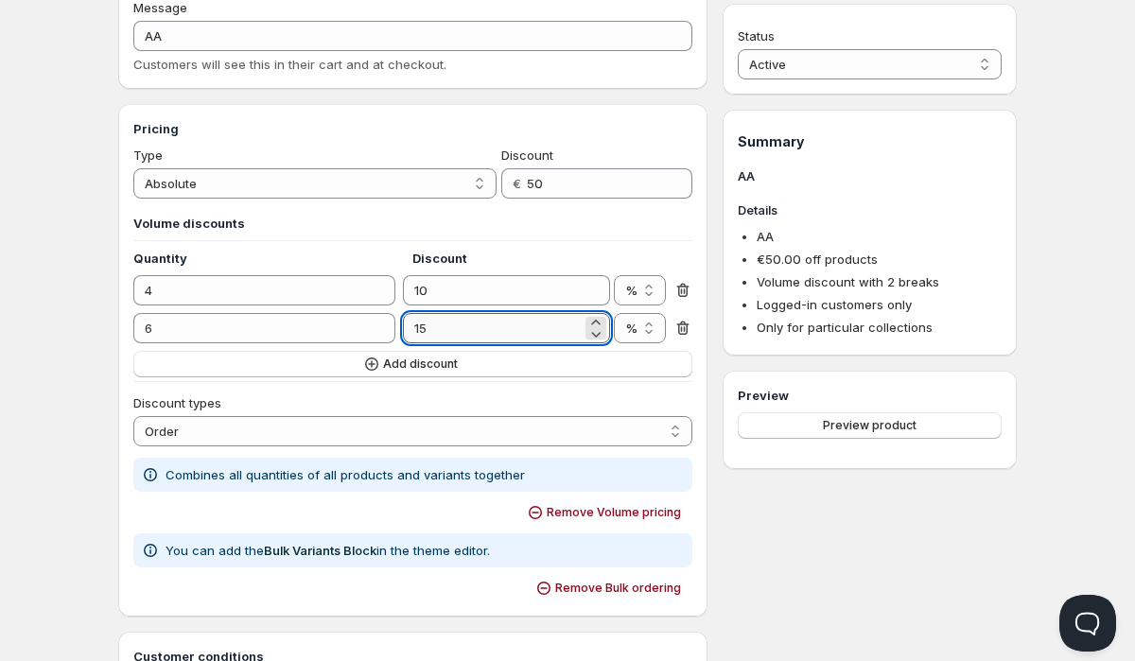
type input "15"
click at [477, 376] on button "Add discount" at bounding box center [412, 364] width 559 height 26
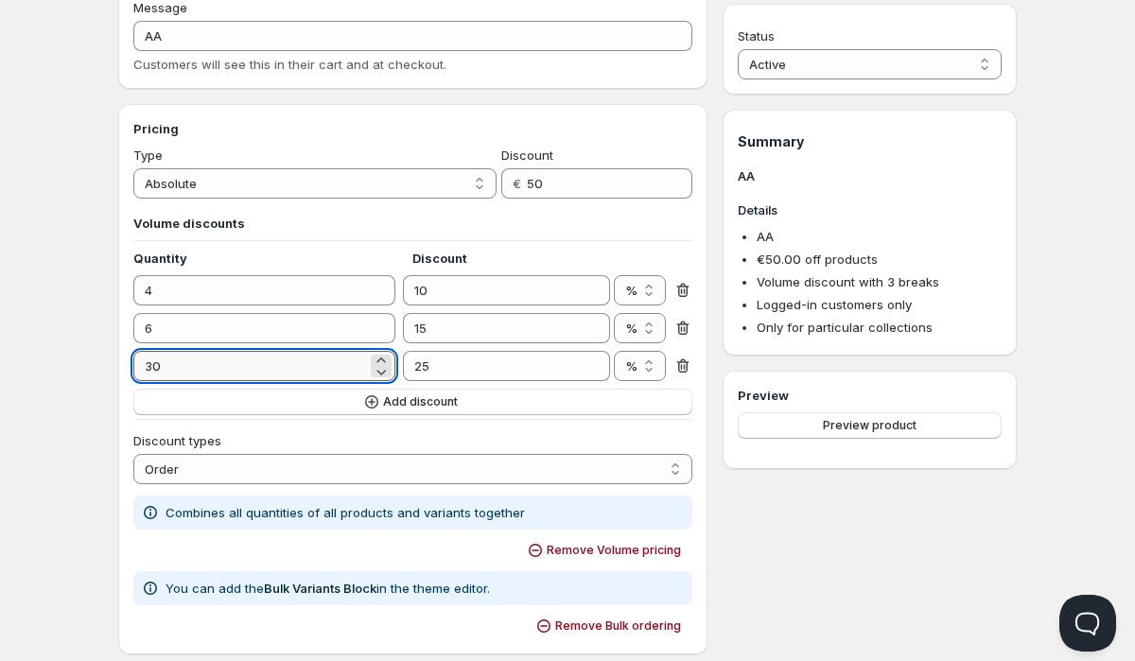
click at [332, 360] on input "30" at bounding box center [250, 366] width 234 height 30
type input "8"
click at [470, 360] on input "25" at bounding box center [492, 366] width 178 height 30
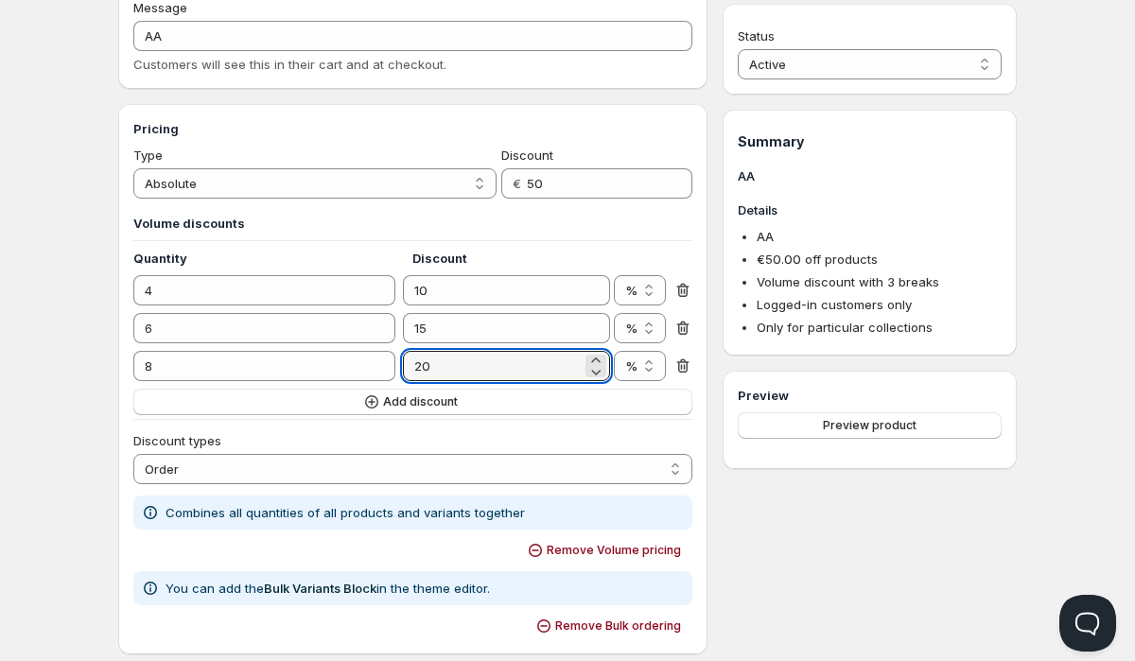
type input "20"
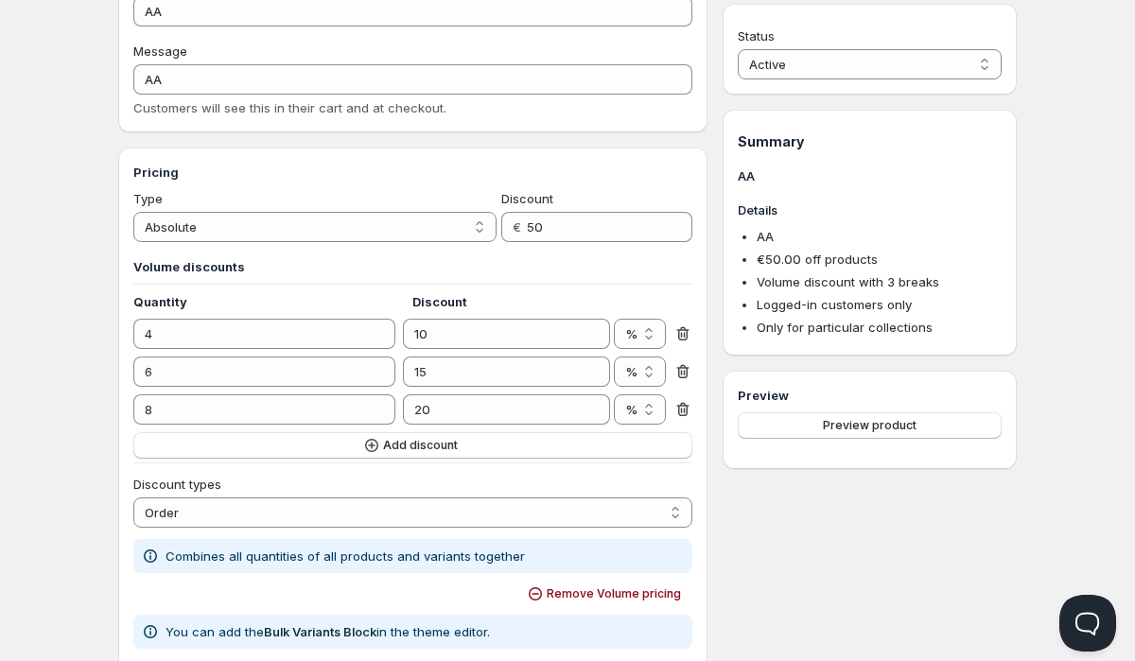
scroll to position [0, 0]
